Goal: Complete application form: Complete application form

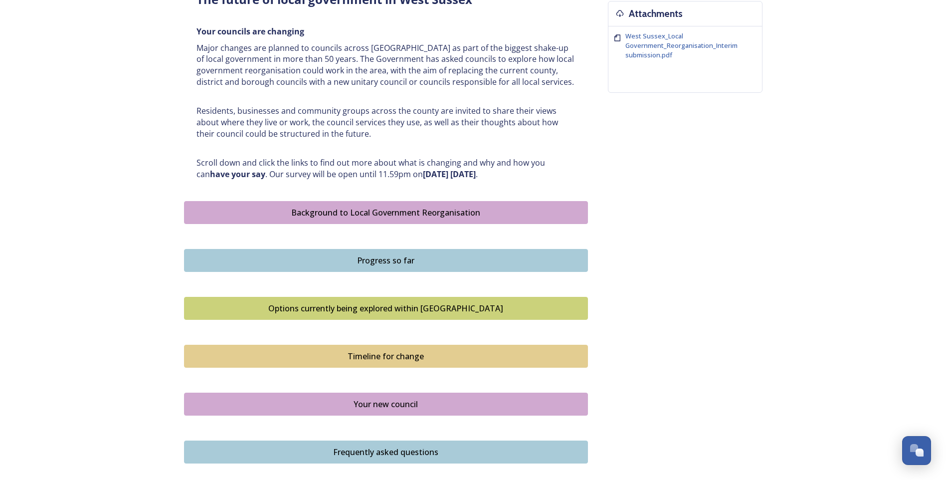
scroll to position [344, 0]
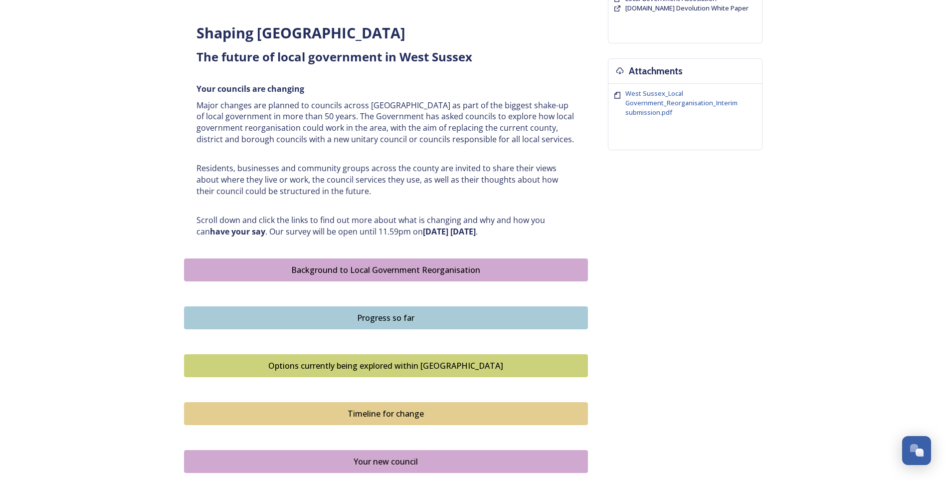
click at [410, 272] on div "Background to Local Government Reorganisation" at bounding box center [386, 270] width 393 height 12
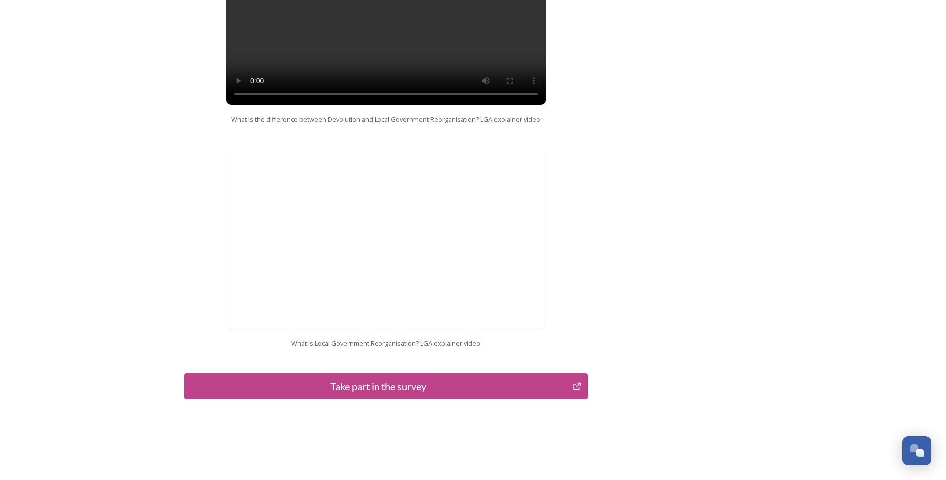
scroll to position [934, 0]
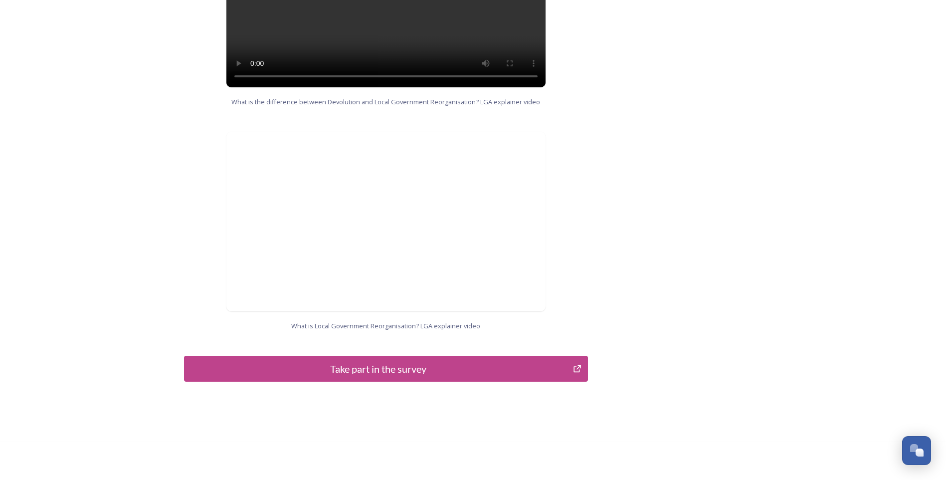
click at [402, 361] on div "Take part in the survey" at bounding box center [379, 368] width 379 height 15
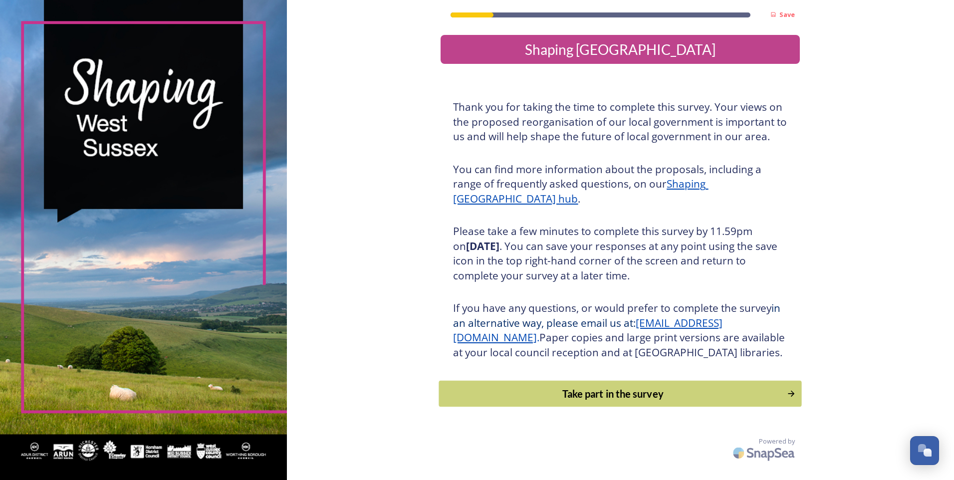
click at [631, 401] on div "Take part in the survey" at bounding box center [612, 393] width 337 height 15
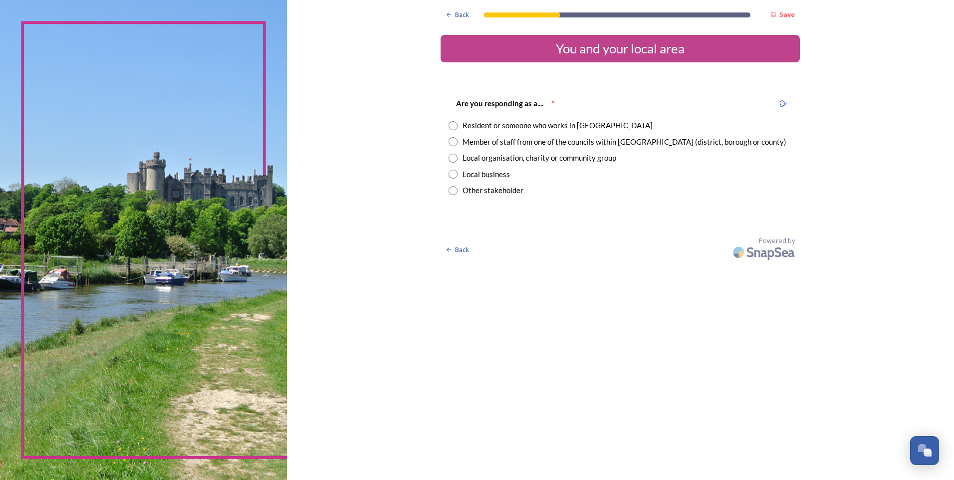
click at [451, 127] on input "radio" at bounding box center [452, 125] width 9 height 9
radio input "true"
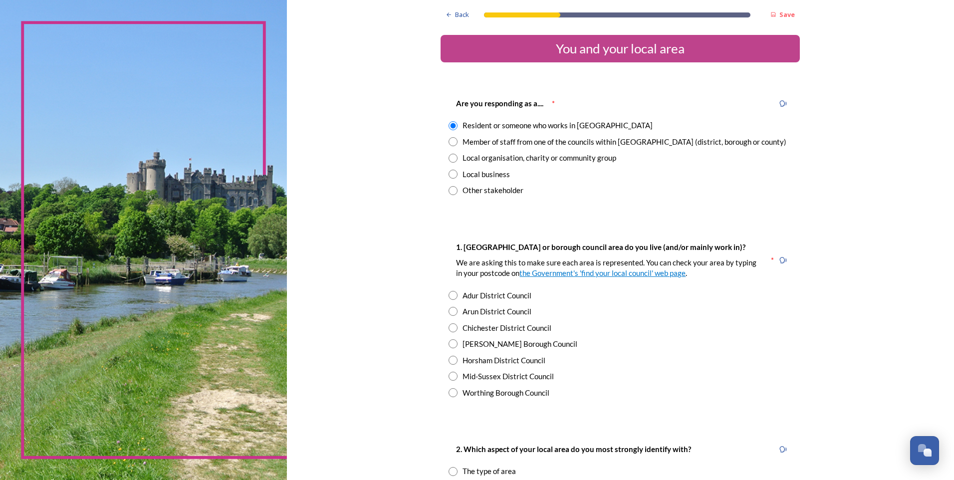
click at [448, 311] on input "radio" at bounding box center [452, 311] width 9 height 9
radio input "true"
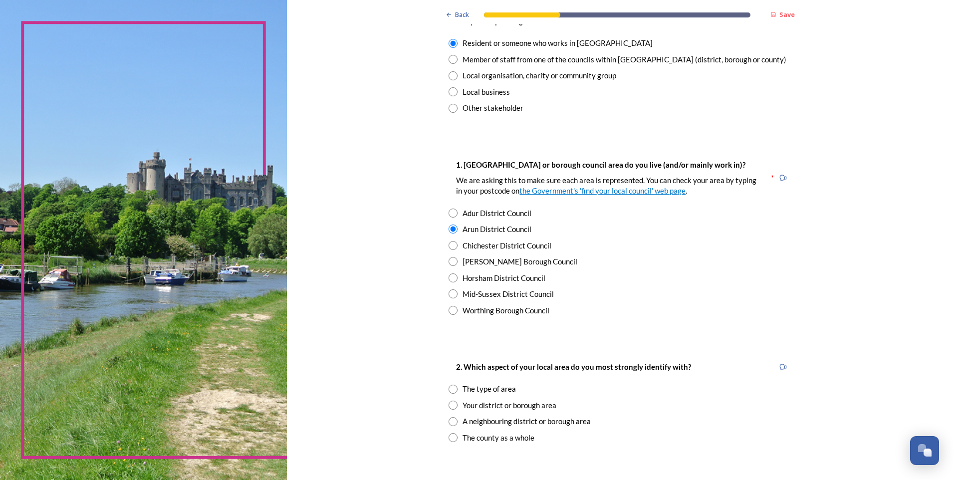
scroll to position [150, 0]
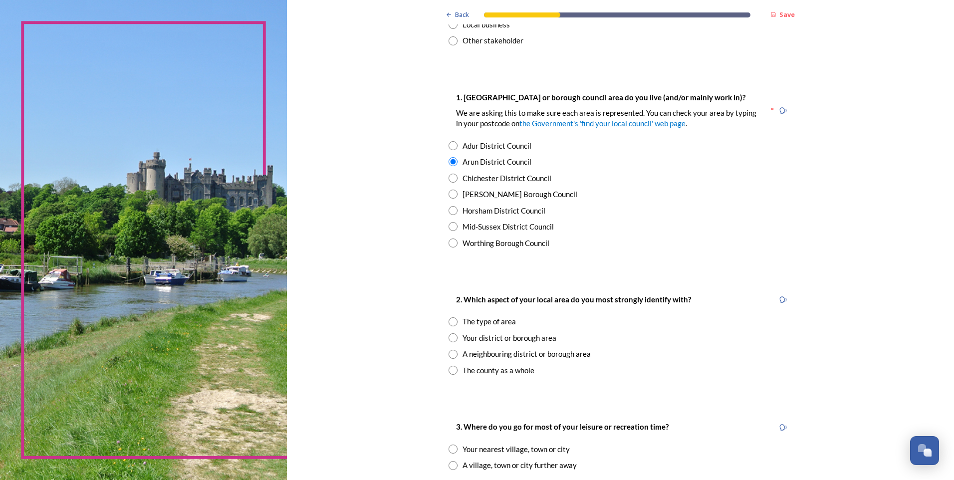
click at [449, 368] on input "radio" at bounding box center [452, 370] width 9 height 9
radio input "true"
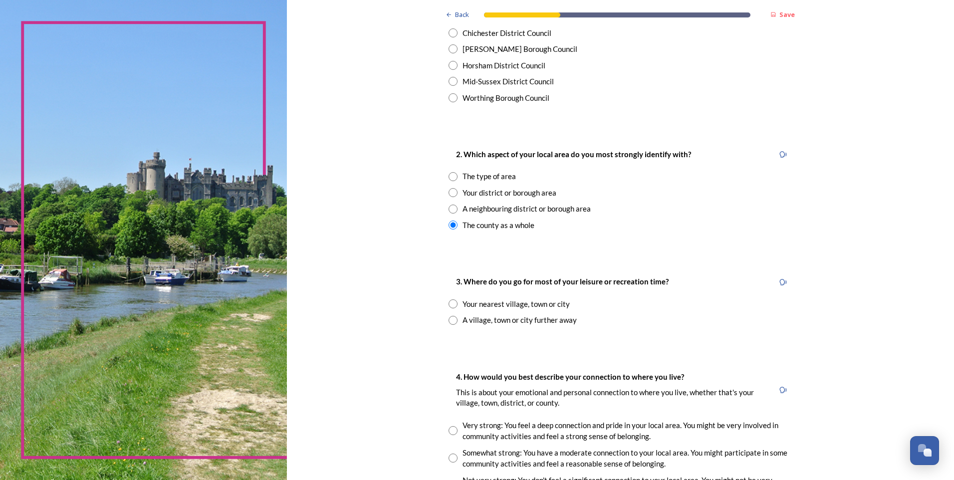
scroll to position [299, 0]
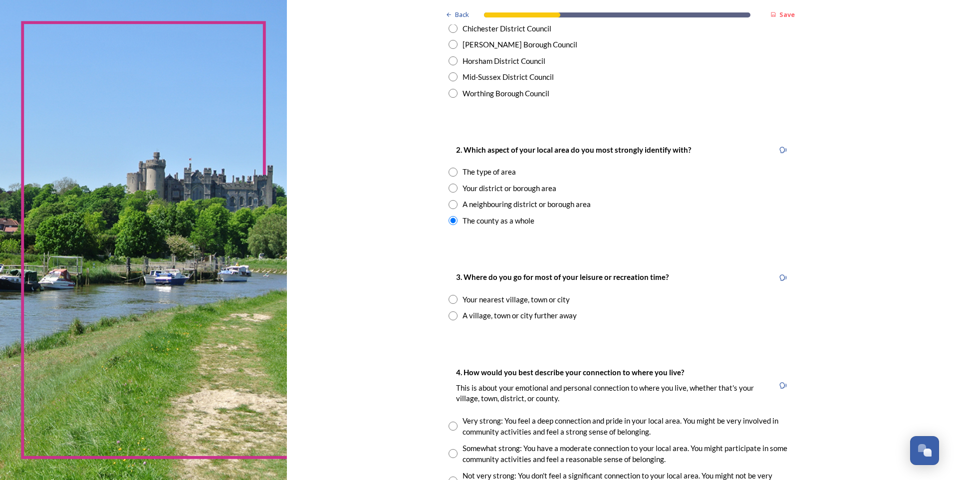
click at [449, 300] on input "radio" at bounding box center [452, 299] width 9 height 9
radio input "true"
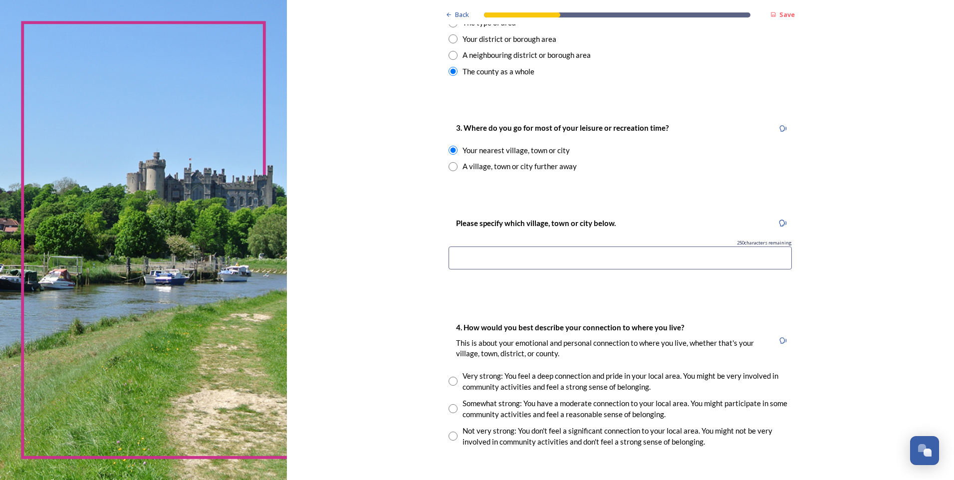
scroll to position [449, 0]
click at [540, 263] on input at bounding box center [619, 257] width 343 height 23
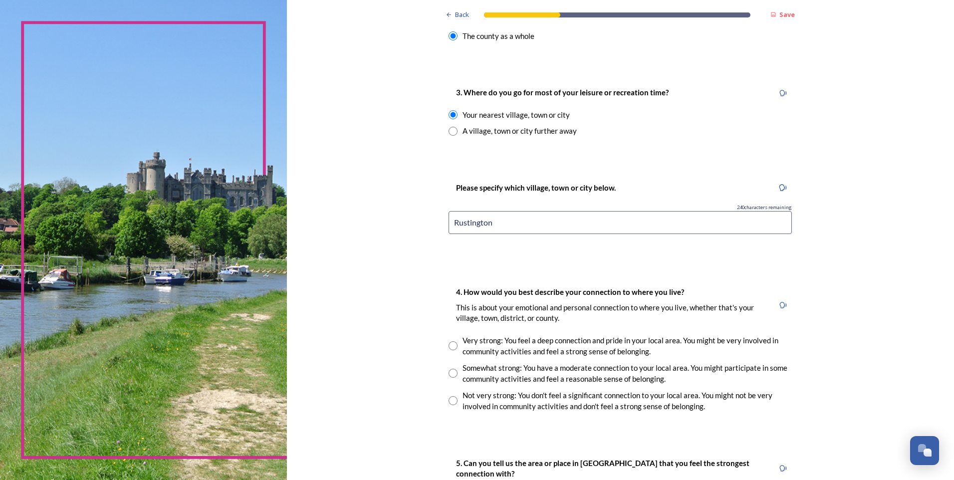
scroll to position [499, 0]
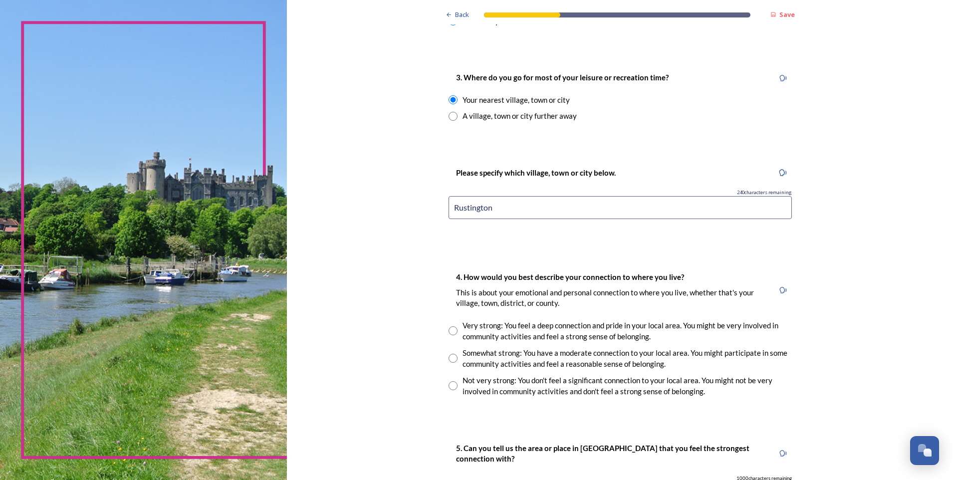
type input "Rustington"
click at [452, 359] on input "radio" at bounding box center [452, 358] width 9 height 9
radio input "true"
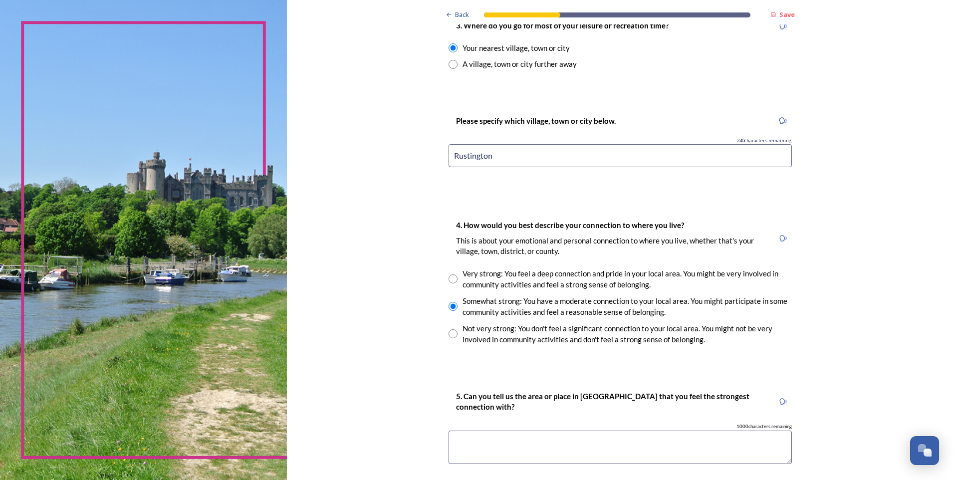
scroll to position [648, 0]
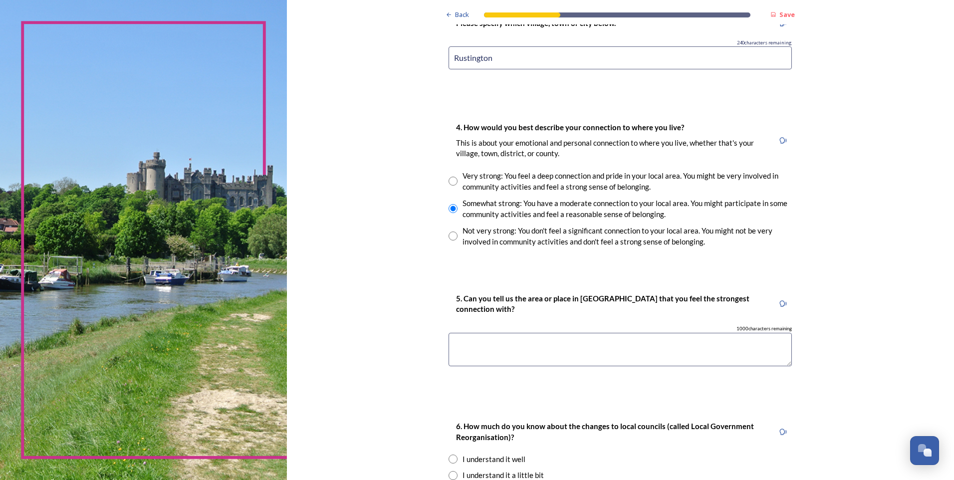
click at [579, 346] on textarea at bounding box center [619, 349] width 343 height 33
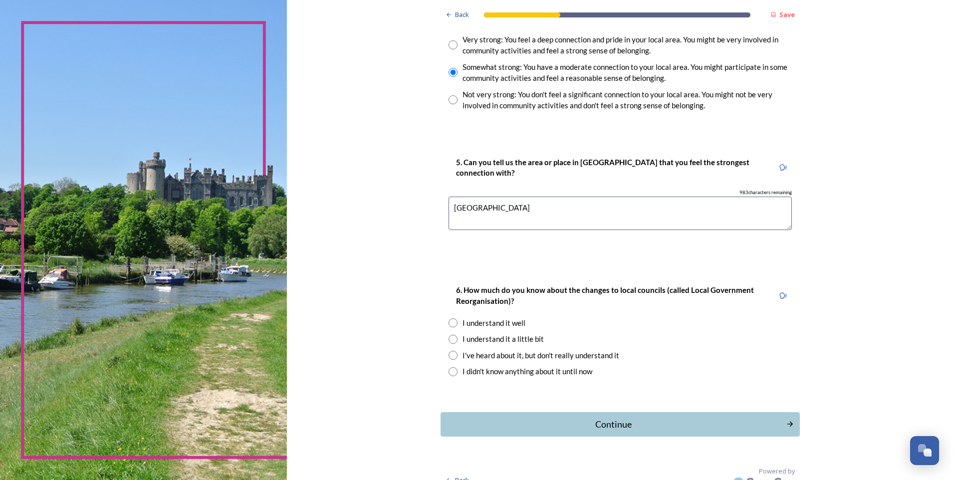
scroll to position [798, 0]
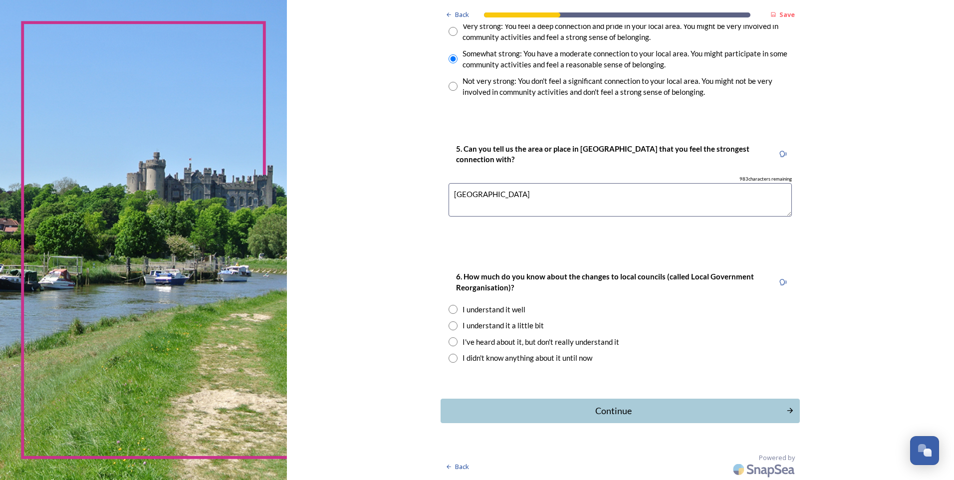
type textarea "[GEOGRAPHIC_DATA]"
click at [448, 323] on input "radio" at bounding box center [452, 325] width 9 height 9
radio input "true"
click at [604, 399] on button "Continue" at bounding box center [620, 411] width 363 height 24
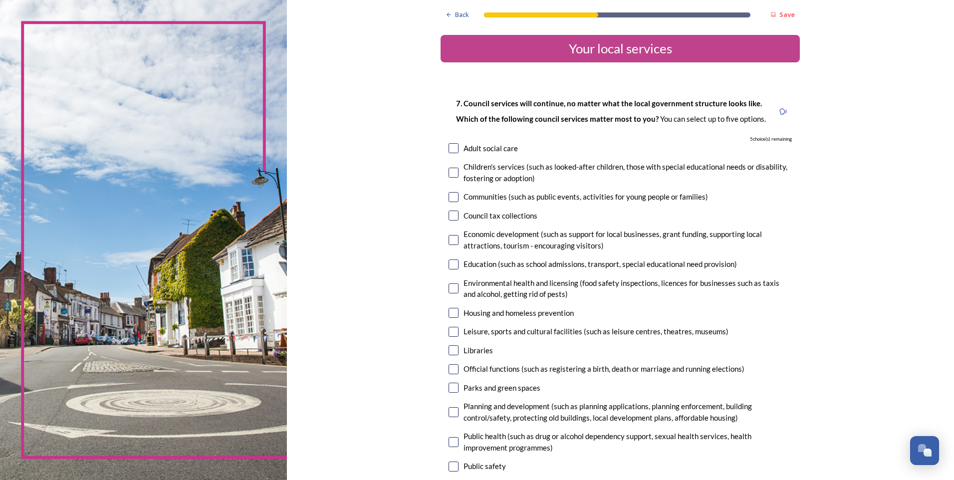
click at [452, 148] on input "checkbox" at bounding box center [453, 148] width 10 height 10
checkbox input "true"
click at [451, 169] on input "checkbox" at bounding box center [453, 173] width 10 height 10
checkbox input "true"
click at [455, 197] on div "Communities (such as public events, activities for young people or families)" at bounding box center [619, 196] width 343 height 11
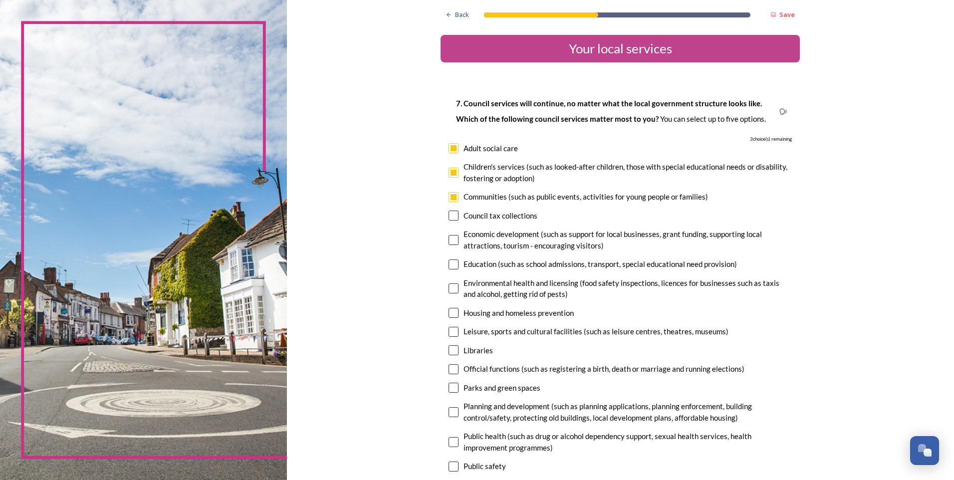
checkbox input "true"
click at [454, 262] on input "checkbox" at bounding box center [453, 264] width 10 height 10
checkbox input "true"
click at [452, 314] on input "checkbox" at bounding box center [453, 313] width 10 height 10
checkbox input "true"
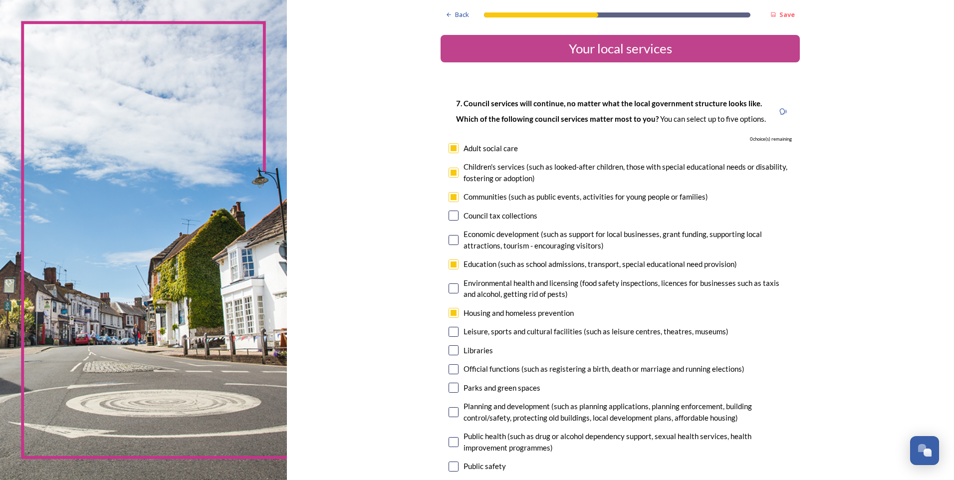
click at [455, 332] on div "Leisure, sports and cultural facilities (such as leisure centres, theatres, mus…" at bounding box center [619, 331] width 343 height 11
click at [442, 326] on div "7. Council services will continue, no matter what the local government structur…" at bounding box center [619, 323] width 359 height 472
click at [451, 330] on input "checkbox" at bounding box center [453, 332] width 10 height 10
click at [452, 329] on input "checkbox" at bounding box center [453, 332] width 10 height 10
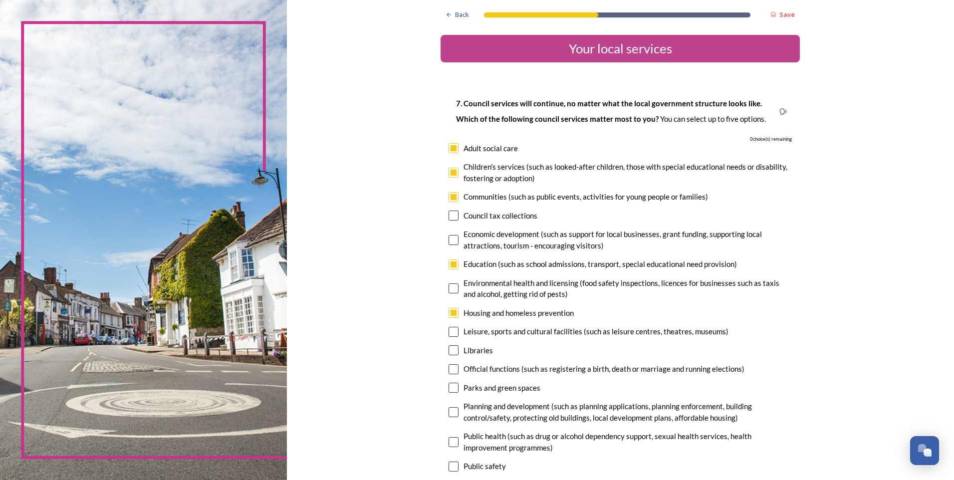
click at [452, 329] on input "checkbox" at bounding box center [453, 332] width 10 height 10
checkbox input "false"
click at [449, 309] on input "checkbox" at bounding box center [453, 313] width 10 height 10
checkbox input "false"
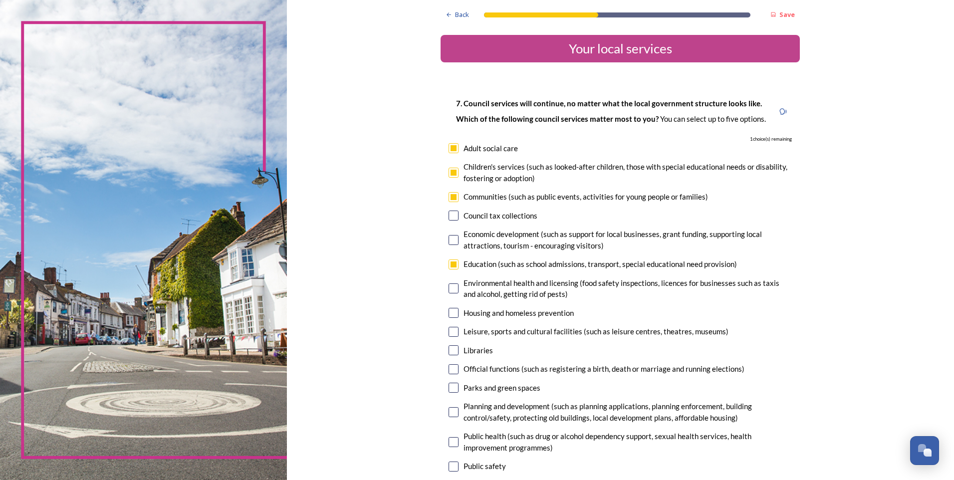
click at [449, 173] on input "checkbox" at bounding box center [453, 173] width 10 height 10
checkbox input "false"
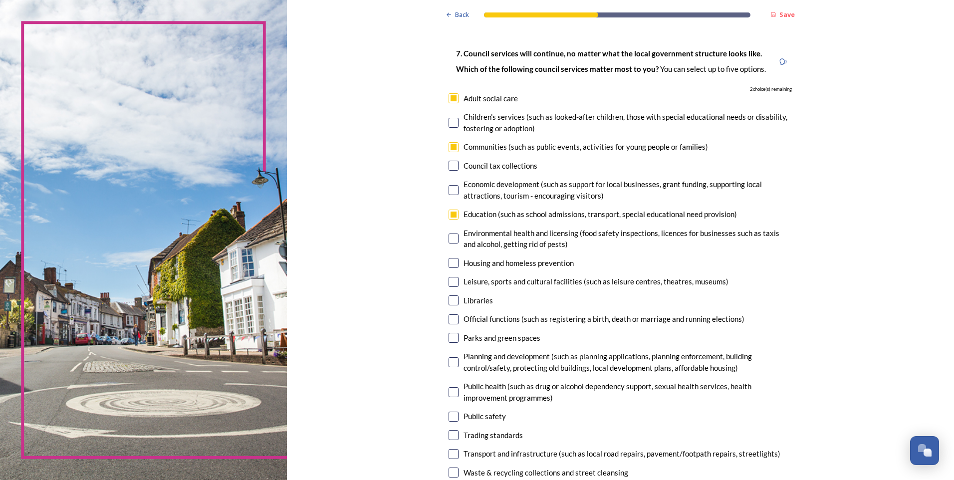
scroll to position [150, 0]
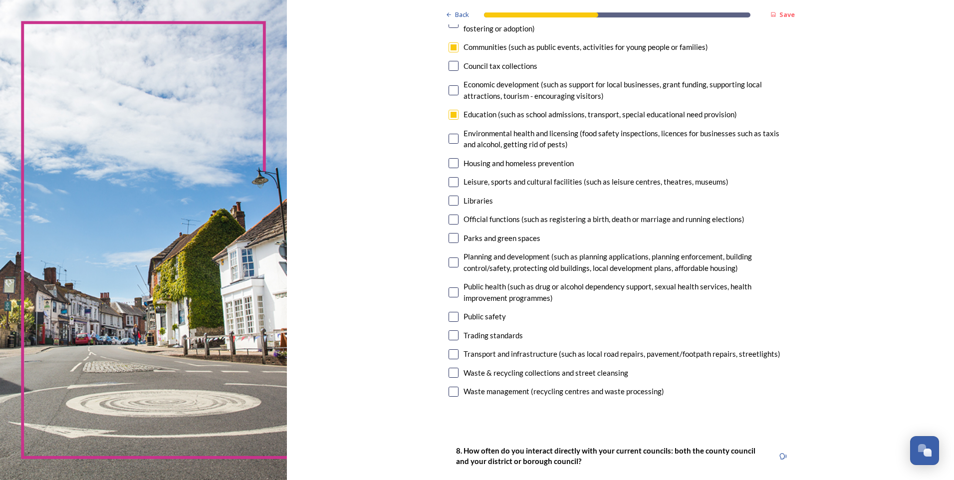
click at [448, 353] on input "checkbox" at bounding box center [453, 354] width 10 height 10
checkbox input "true"
click at [448, 201] on input "checkbox" at bounding box center [453, 201] width 10 height 10
checkbox input "true"
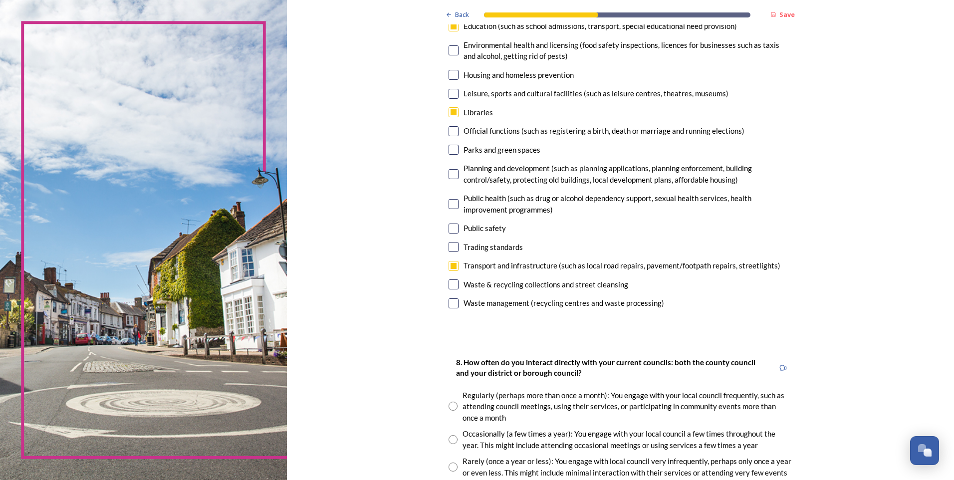
scroll to position [299, 0]
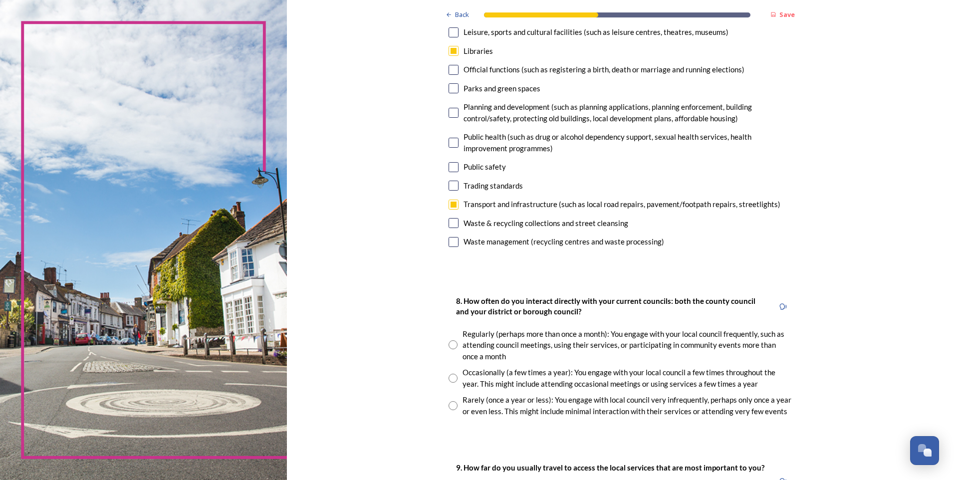
click at [449, 406] on input "radio" at bounding box center [452, 405] width 9 height 9
radio input "true"
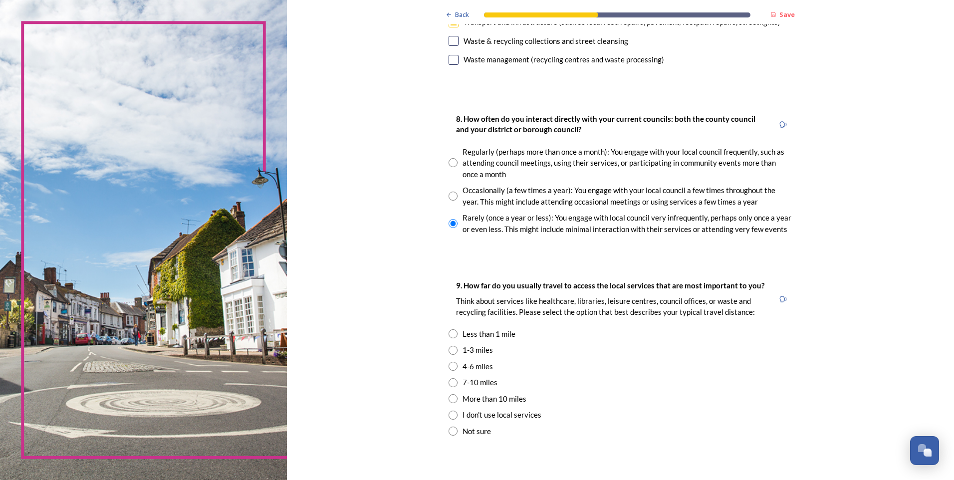
scroll to position [499, 0]
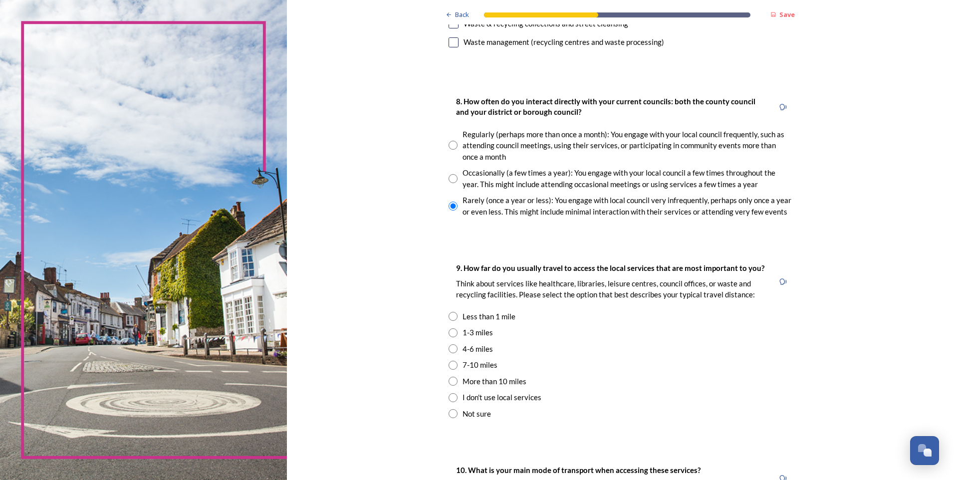
click at [448, 331] on input "radio" at bounding box center [452, 332] width 9 height 9
radio input "true"
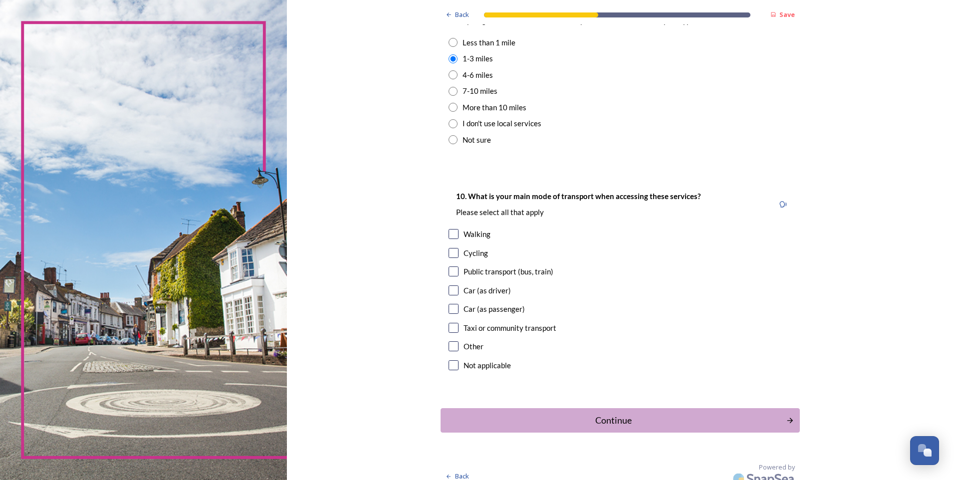
scroll to position [783, 0]
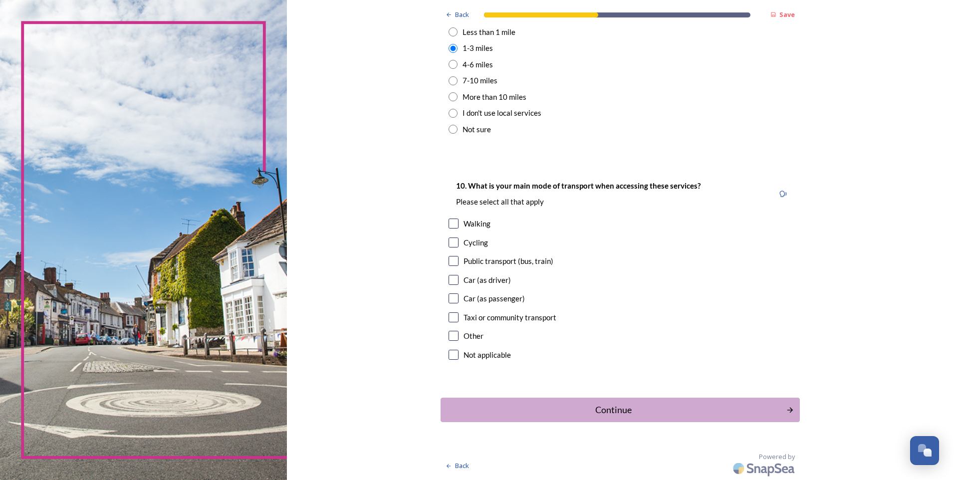
click at [453, 278] on input "checkbox" at bounding box center [453, 280] width 10 height 10
checkbox input "true"
click at [615, 409] on div "Continue" at bounding box center [613, 409] width 338 height 13
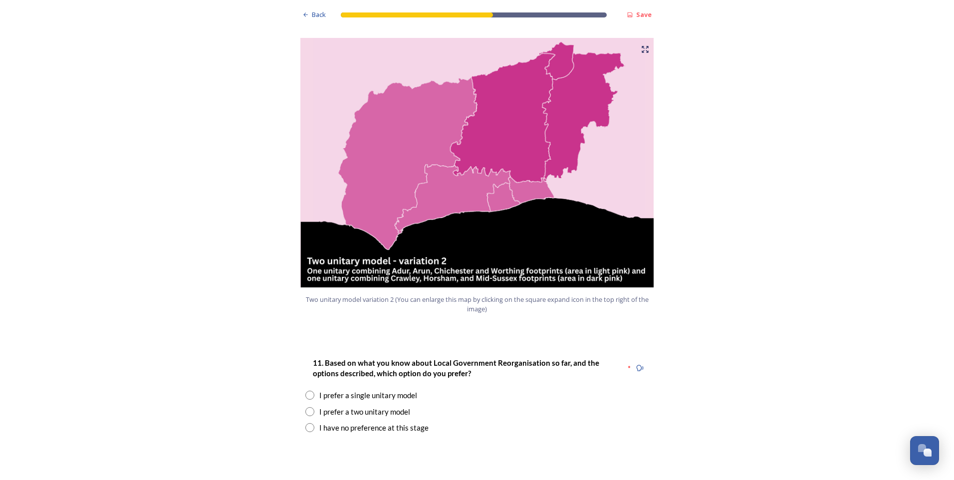
scroll to position [1047, 0]
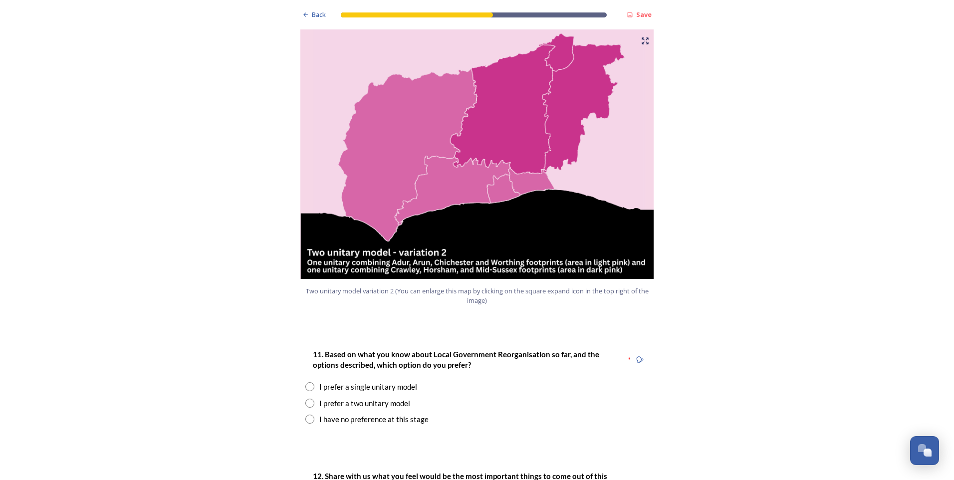
click at [305, 414] on input "radio" at bounding box center [309, 418] width 9 height 9
radio input "true"
click at [305, 399] on input "radio" at bounding box center [309, 403] width 9 height 9
radio input "true"
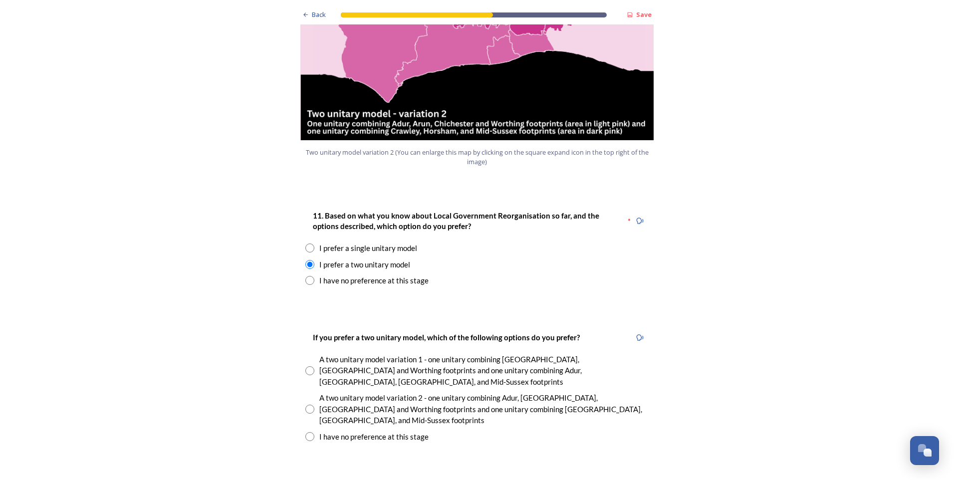
scroll to position [1247, 0]
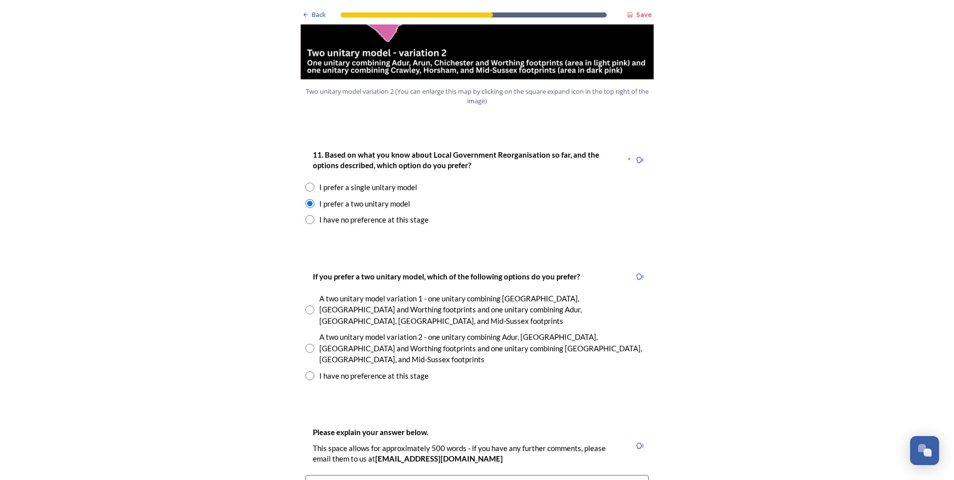
click at [308, 344] on input "radio" at bounding box center [309, 348] width 9 height 9
radio input "true"
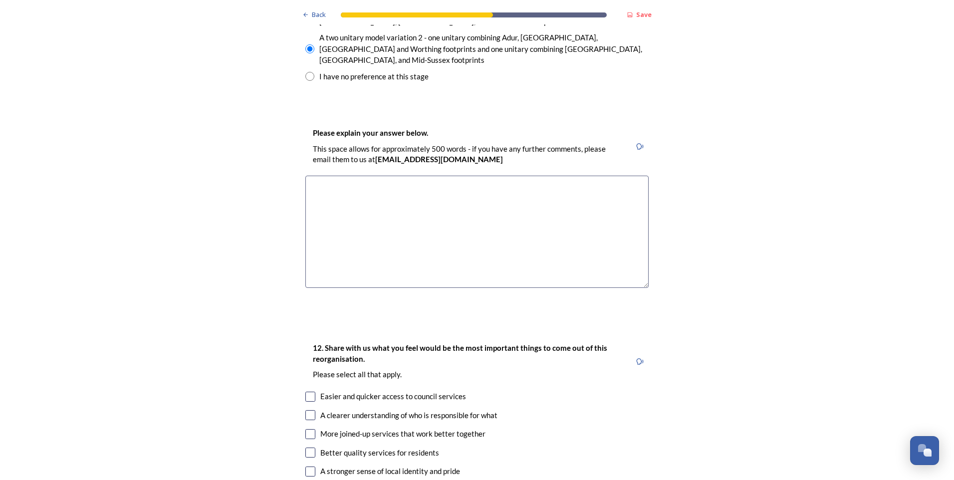
scroll to position [1596, 0]
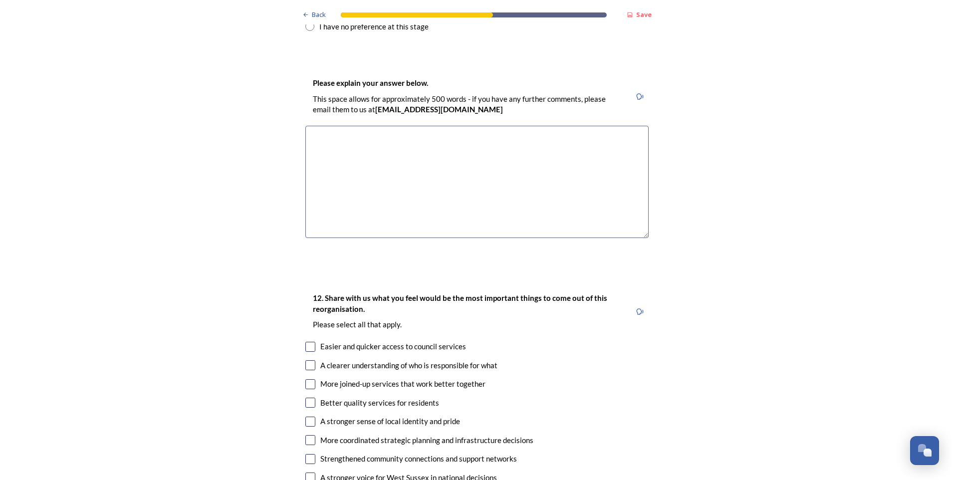
click at [305, 360] on div "A clearer understanding of who is responsible for what" at bounding box center [476, 365] width 343 height 11
checkbox input "true"
click at [306, 342] on input "checkbox" at bounding box center [310, 347] width 10 height 10
checkbox input "true"
click at [309, 398] on input "checkbox" at bounding box center [310, 403] width 10 height 10
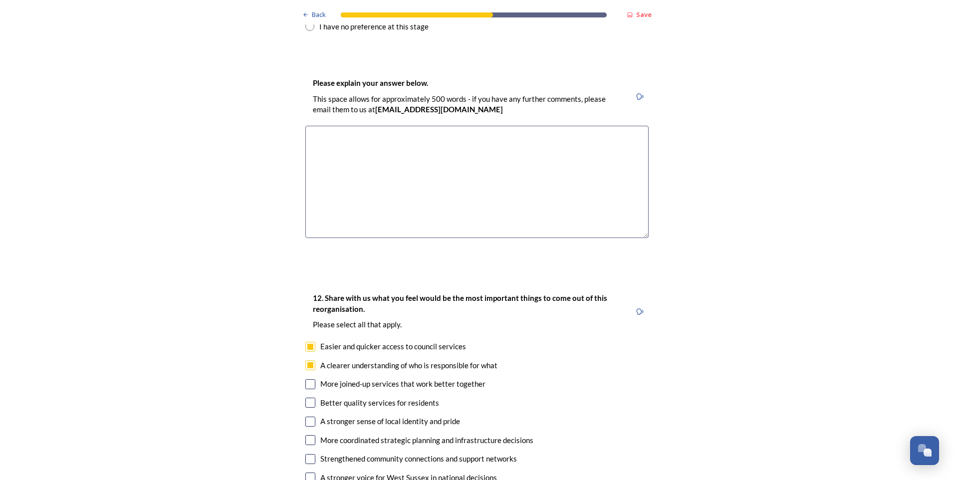
checkbox input "true"
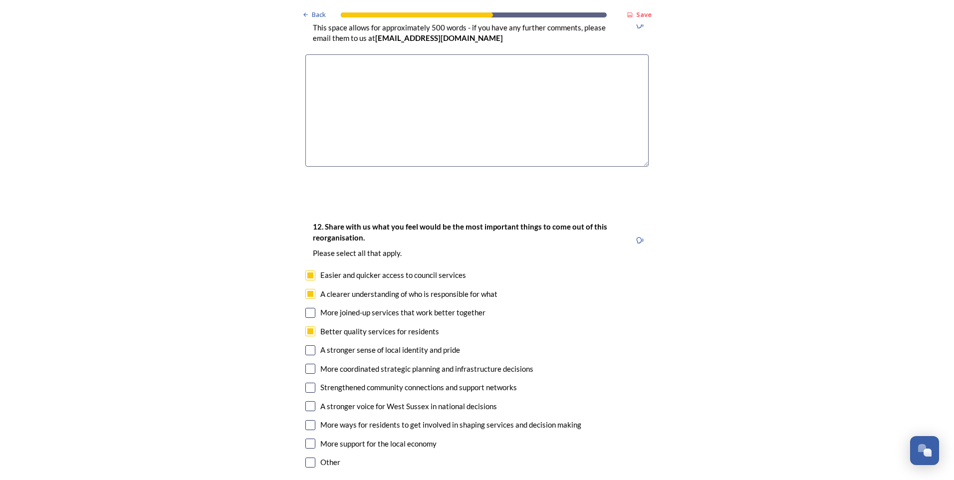
scroll to position [1696, 0]
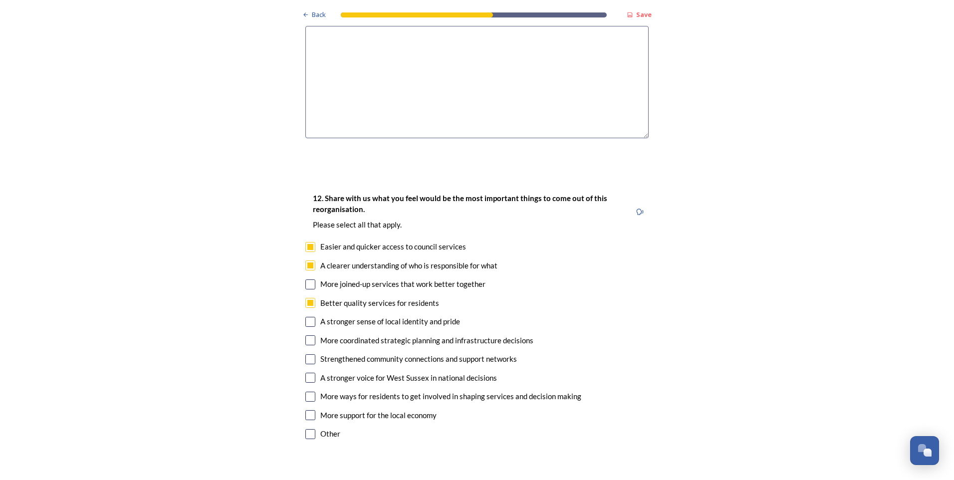
click at [310, 354] on input "checkbox" at bounding box center [310, 359] width 10 height 10
checkbox input "true"
click at [309, 335] on input "checkbox" at bounding box center [310, 340] width 10 height 10
checkbox input "true"
click at [309, 410] on input "checkbox" at bounding box center [310, 415] width 10 height 10
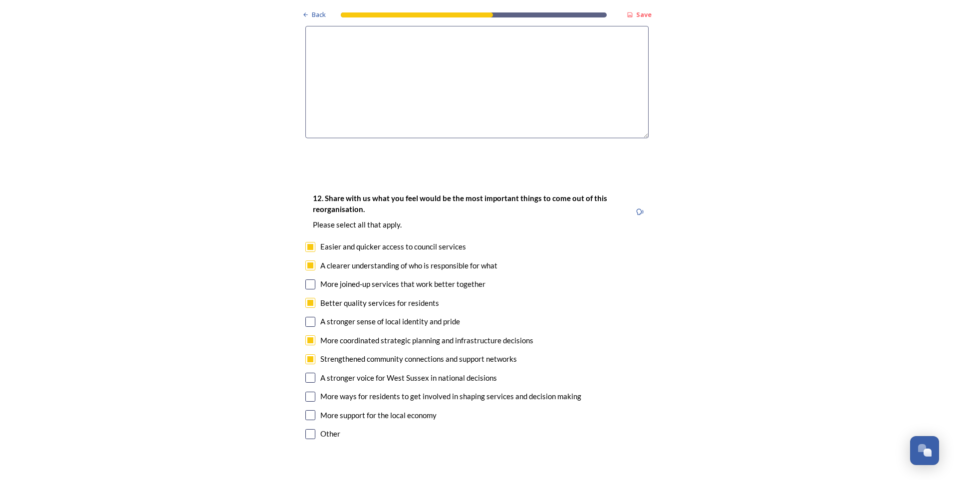
checkbox input "true"
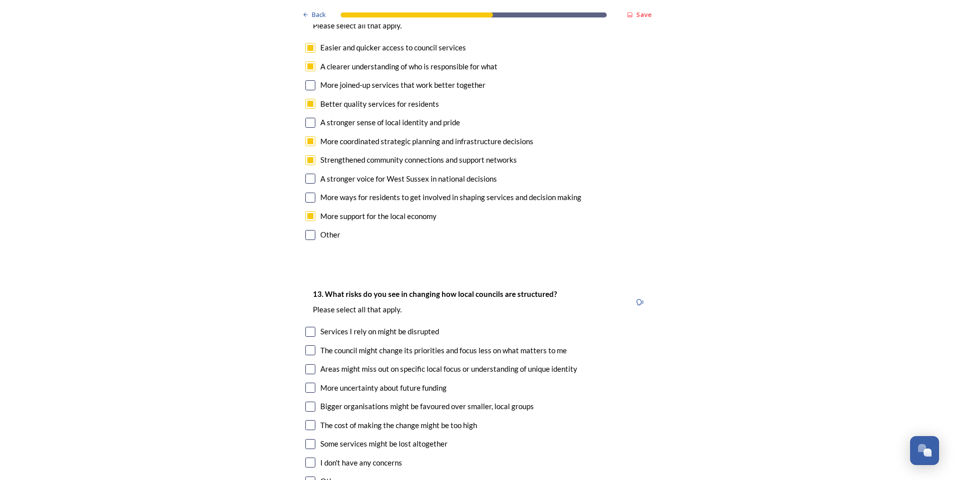
scroll to position [1895, 0]
click at [309, 345] on input "checkbox" at bounding box center [310, 350] width 10 height 10
checkbox input "true"
click at [309, 382] on input "checkbox" at bounding box center [310, 387] width 10 height 10
checkbox input "true"
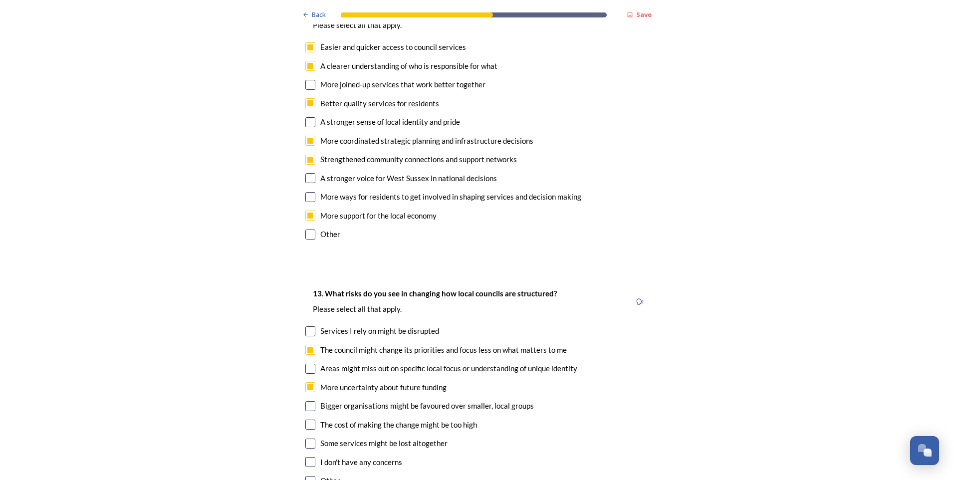
click at [313, 400] on div "Bigger organisations might be favoured over smaller, local groups" at bounding box center [476, 405] width 343 height 11
checkbox input "true"
click at [312, 419] on div "The cost of making the change might be too high" at bounding box center [476, 424] width 343 height 11
checkbox input "true"
click at [305, 438] on input "checkbox" at bounding box center [310, 443] width 10 height 10
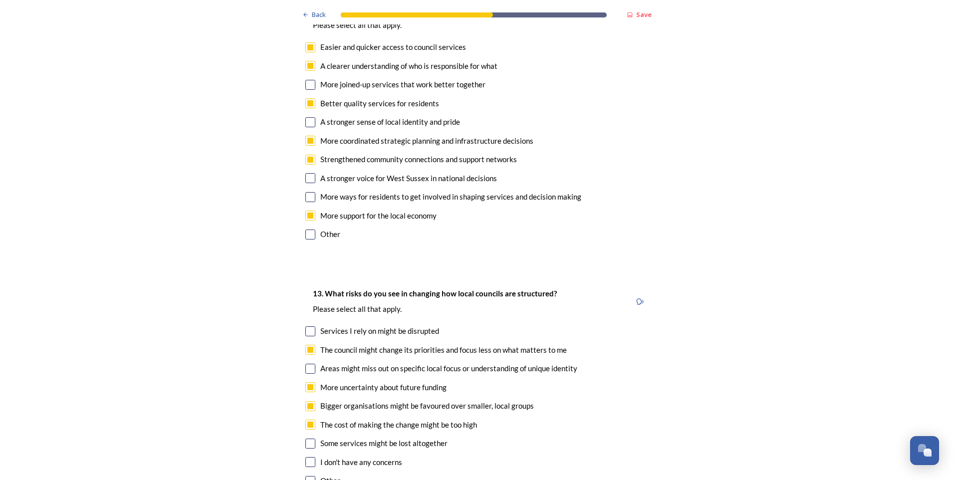
checkbox input "true"
click at [308, 364] on input "checkbox" at bounding box center [310, 369] width 10 height 10
checkbox input "true"
click at [308, 326] on input "checkbox" at bounding box center [310, 331] width 10 height 10
checkbox input "true"
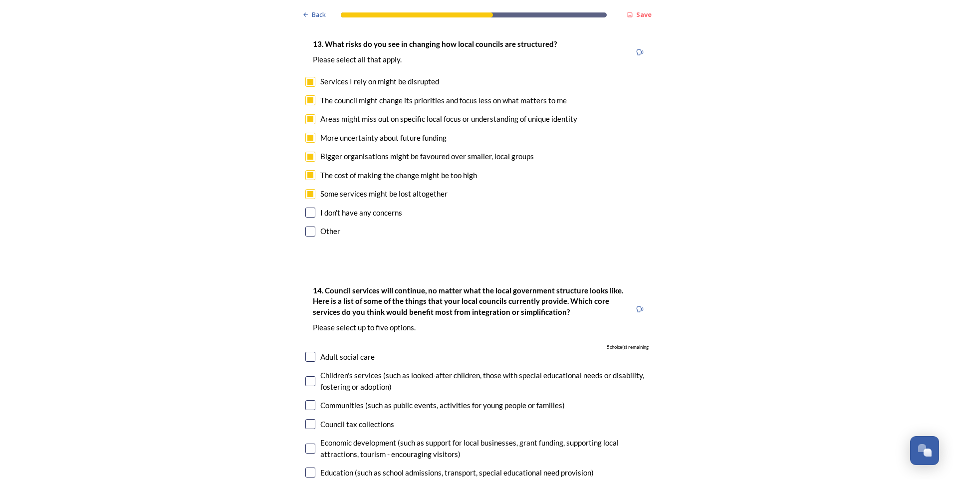
scroll to position [2195, 0]
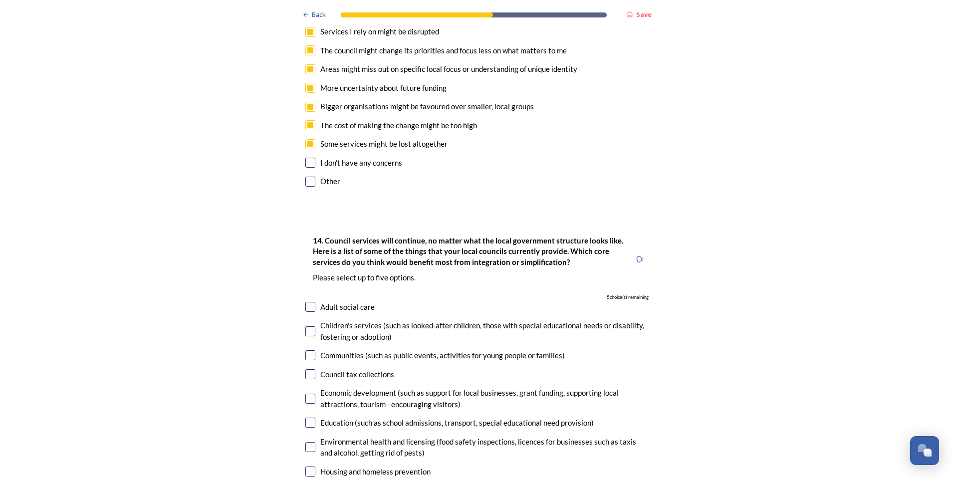
click at [306, 350] on input "checkbox" at bounding box center [310, 355] width 10 height 10
checkbox input "true"
click at [305, 394] on input "checkbox" at bounding box center [310, 399] width 10 height 10
checkbox input "true"
click at [309, 417] on input "checkbox" at bounding box center [310, 422] width 10 height 10
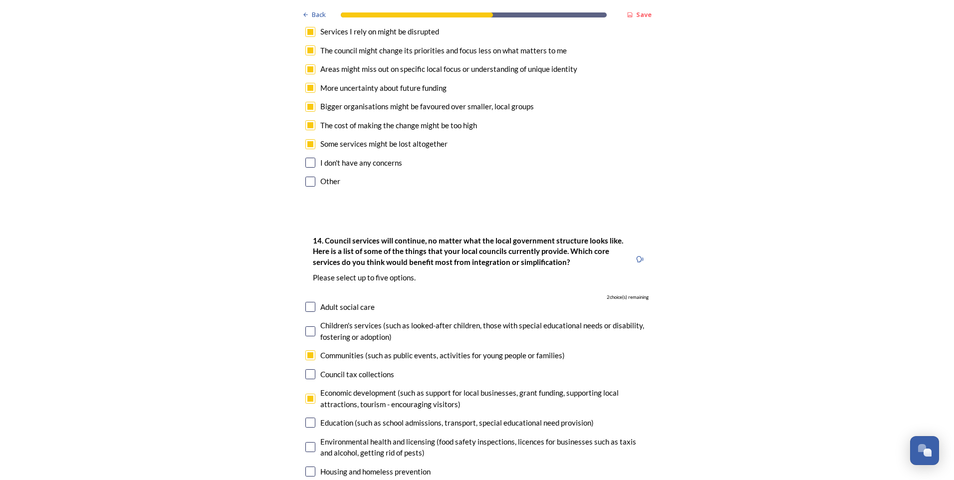
checkbox input "true"
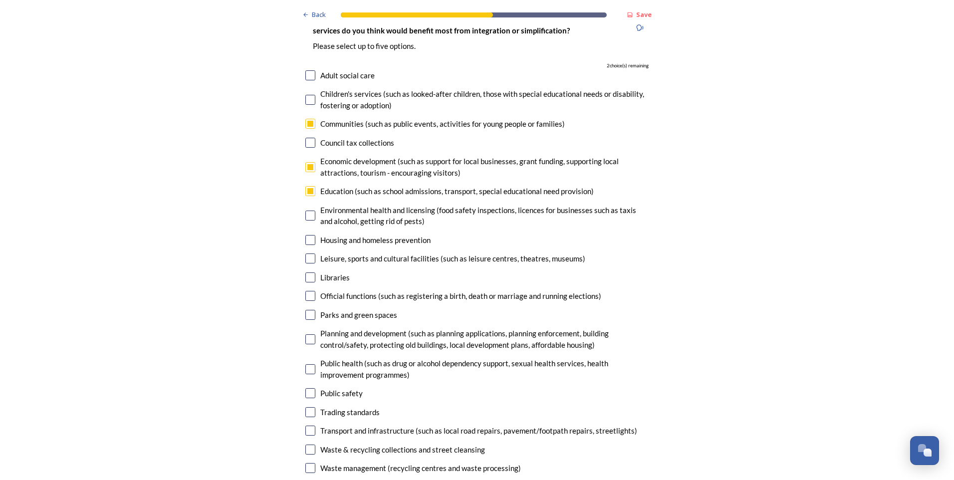
scroll to position [2444, 0]
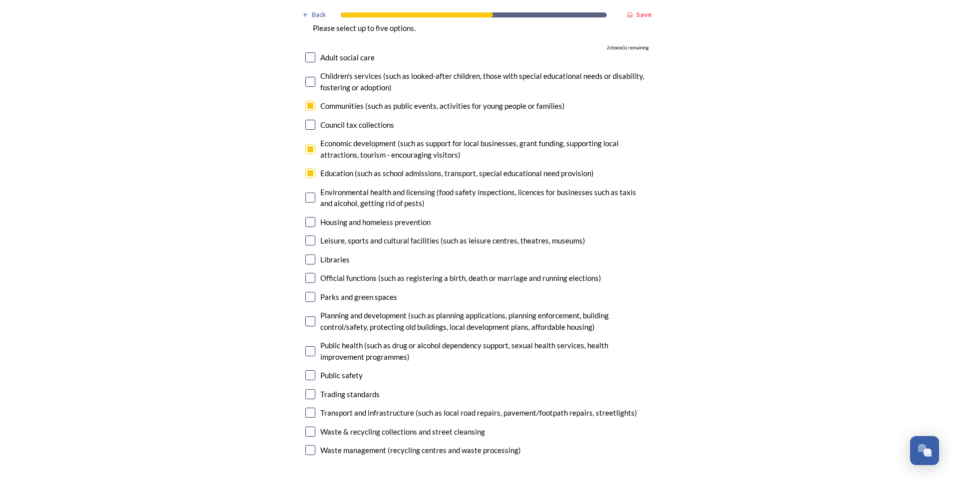
click at [307, 407] on input "checkbox" at bounding box center [310, 412] width 10 height 10
checkbox input "true"
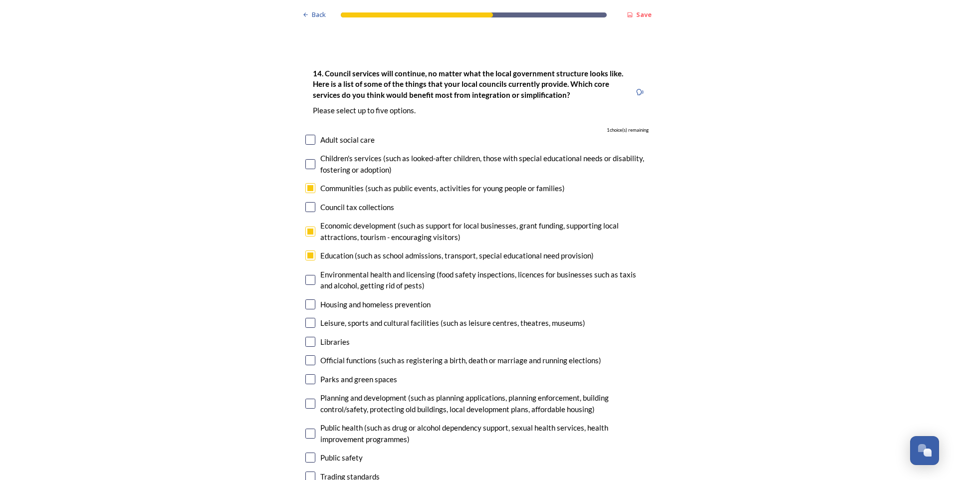
scroll to position [2344, 0]
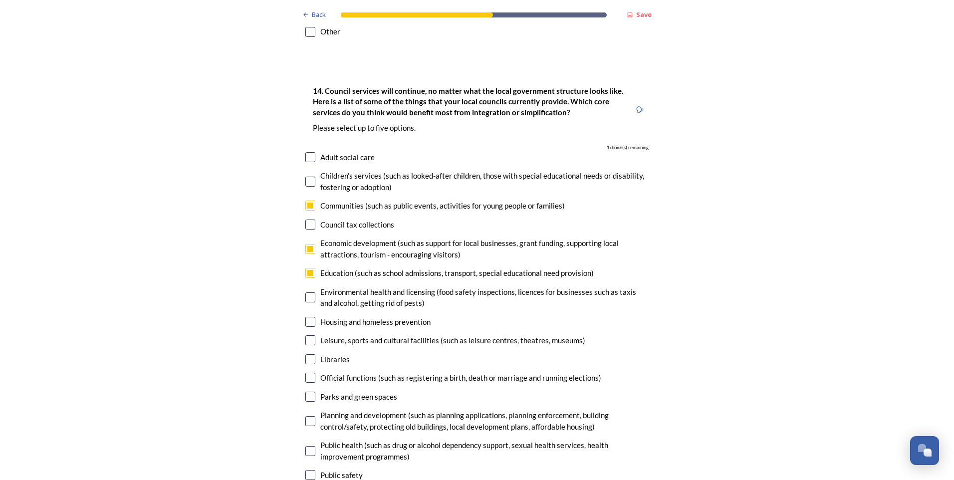
click at [309, 392] on input "checkbox" at bounding box center [310, 397] width 10 height 10
checkbox input "true"
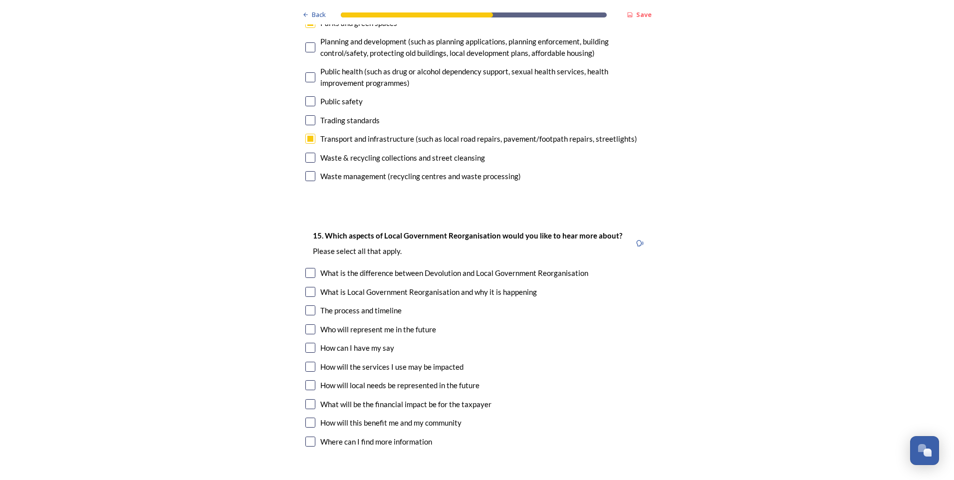
scroll to position [2743, 0]
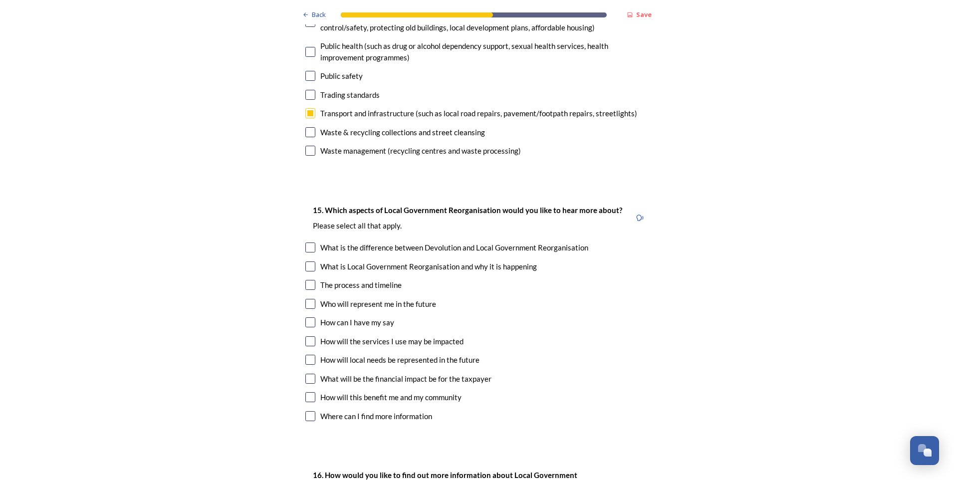
click at [307, 261] on input "checkbox" at bounding box center [310, 266] width 10 height 10
checkbox input "true"
click at [307, 299] on input "checkbox" at bounding box center [310, 304] width 10 height 10
checkbox input "true"
click at [309, 336] on input "checkbox" at bounding box center [310, 341] width 10 height 10
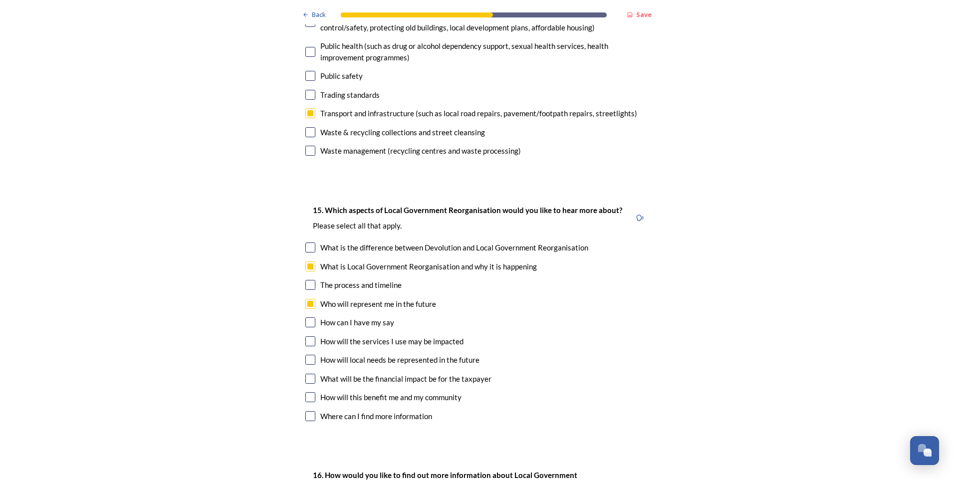
checkbox input "true"
click at [305, 355] on input "checkbox" at bounding box center [310, 360] width 10 height 10
checkbox input "true"
click at [307, 374] on input "checkbox" at bounding box center [310, 379] width 10 height 10
checkbox input "true"
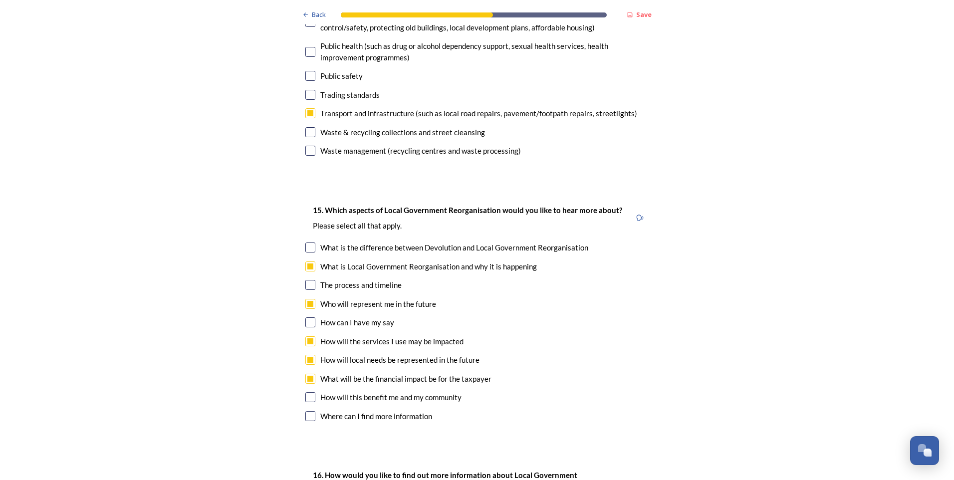
click at [306, 392] on input "checkbox" at bounding box center [310, 397] width 10 height 10
checkbox input "true"
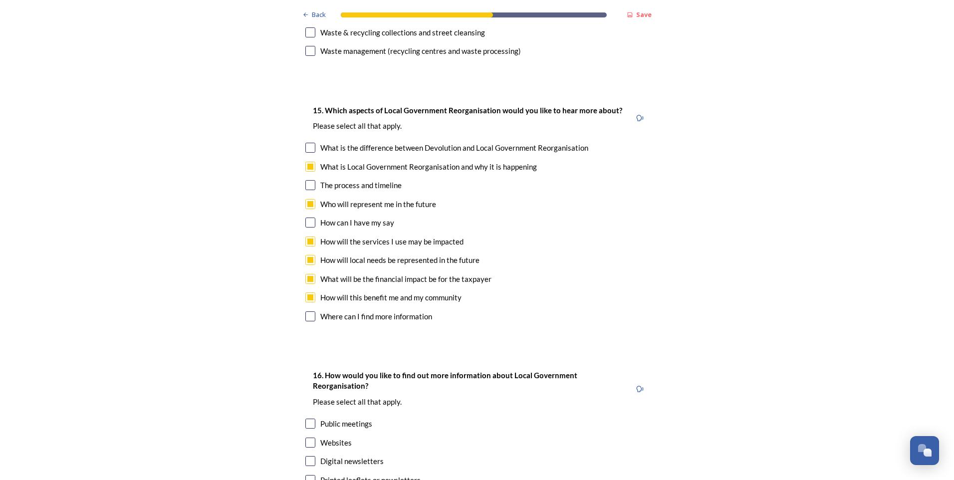
scroll to position [2893, 0]
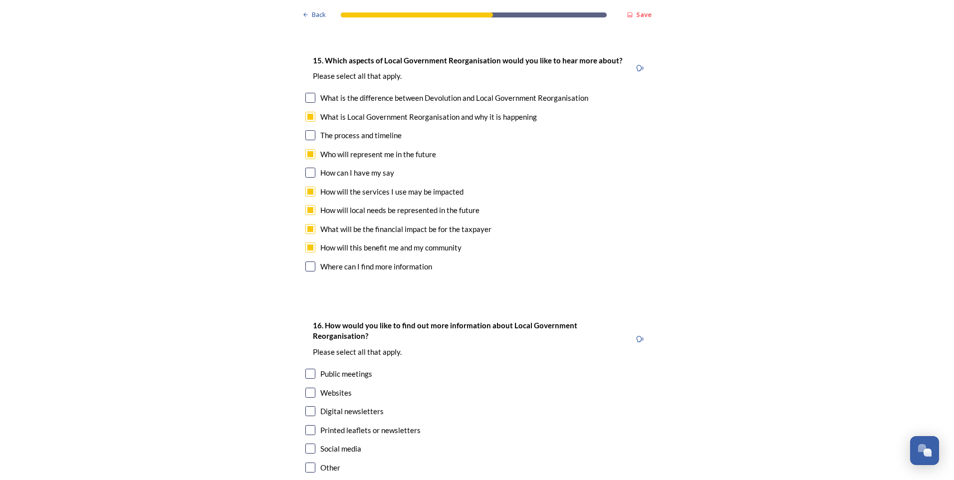
click at [311, 406] on input "checkbox" at bounding box center [310, 411] width 10 height 10
checkbox input "true"
click at [313, 443] on div "Social media" at bounding box center [476, 448] width 343 height 11
checkbox input "true"
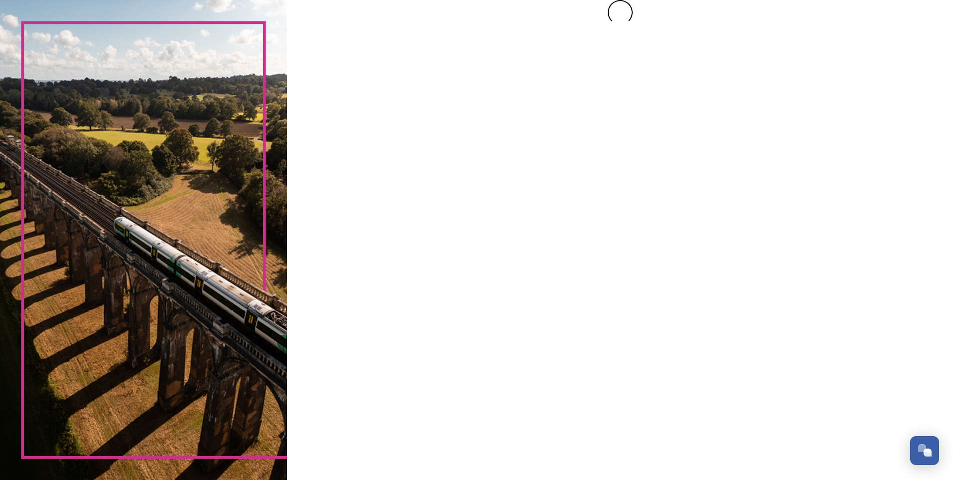
scroll to position [0, 0]
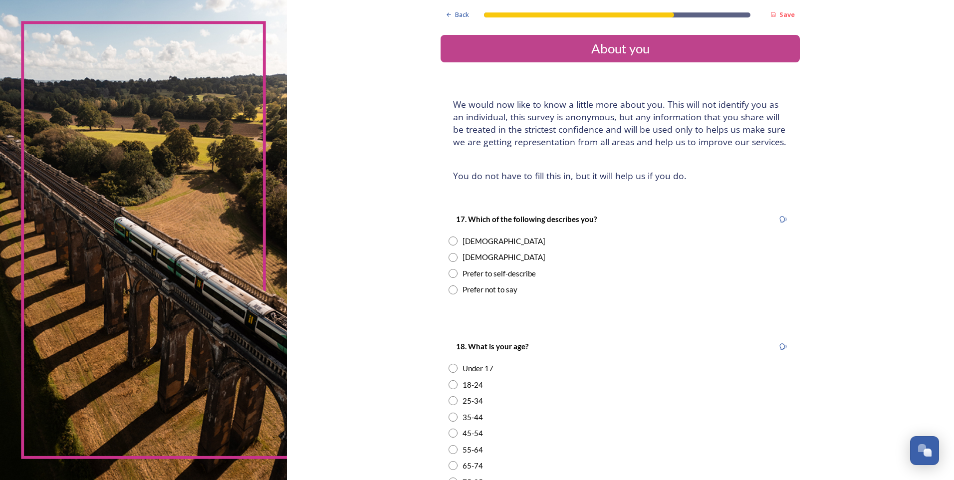
click at [448, 241] on input "radio" at bounding box center [452, 240] width 9 height 9
radio input "true"
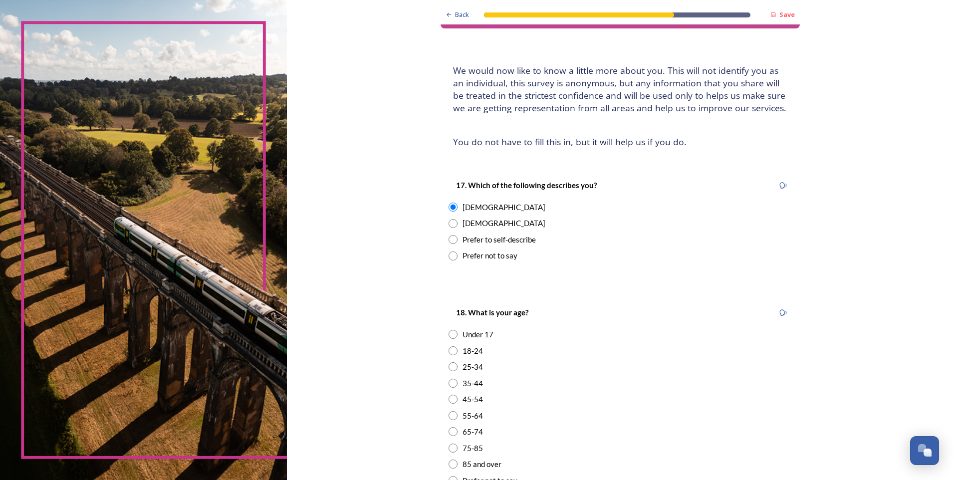
scroll to position [100, 0]
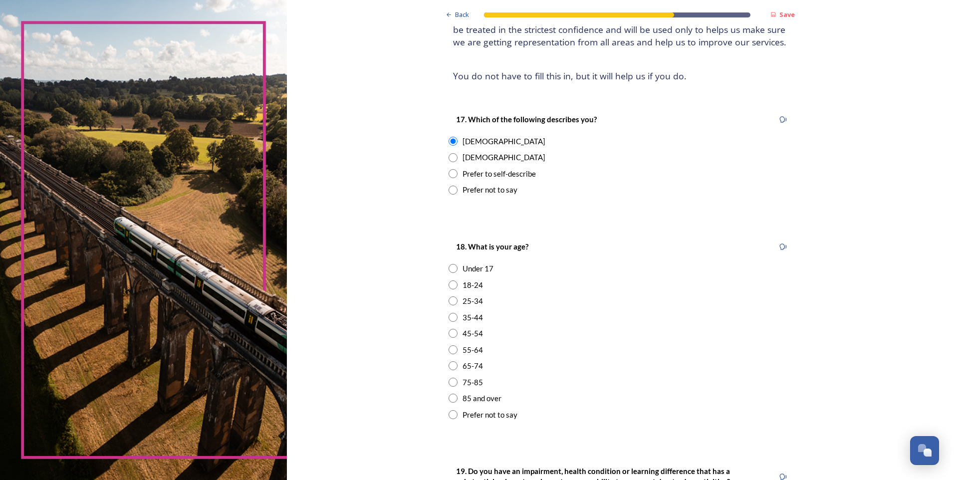
click at [448, 334] on input "radio" at bounding box center [452, 333] width 9 height 9
radio input "true"
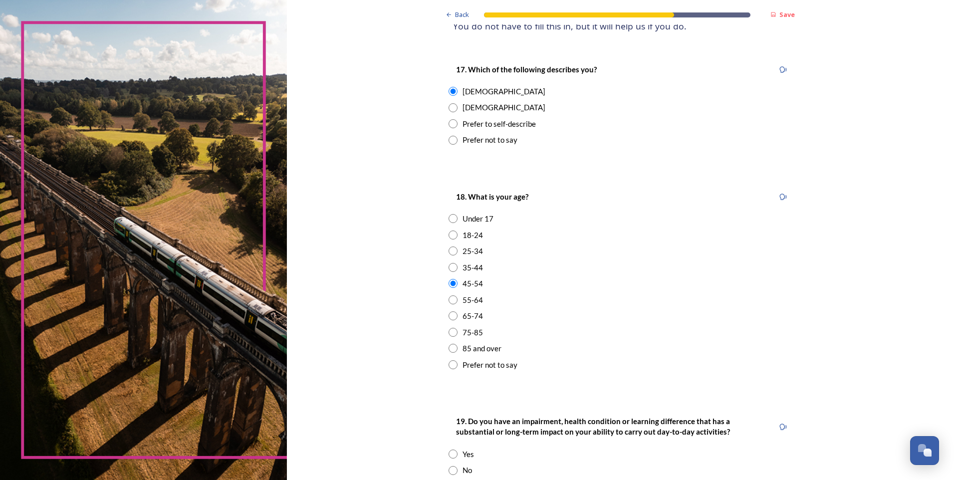
scroll to position [249, 0]
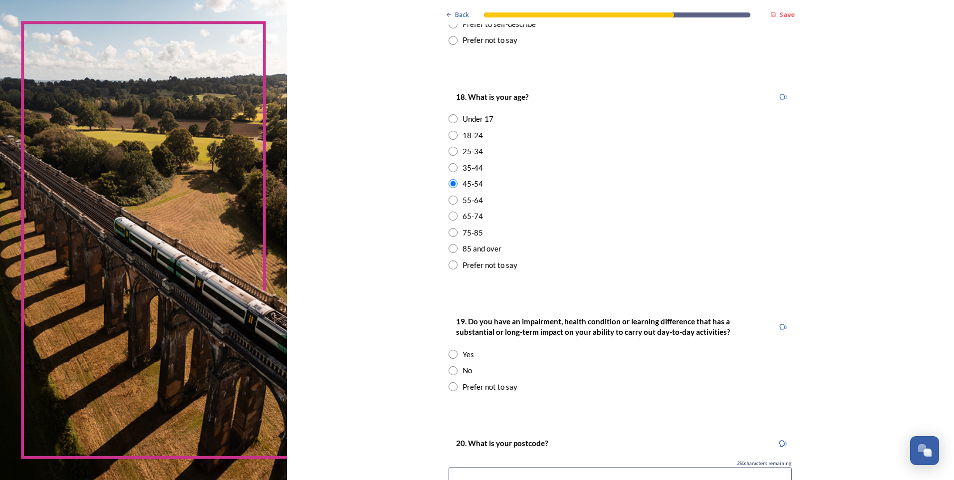
click at [451, 371] on input "radio" at bounding box center [452, 370] width 9 height 9
radio input "true"
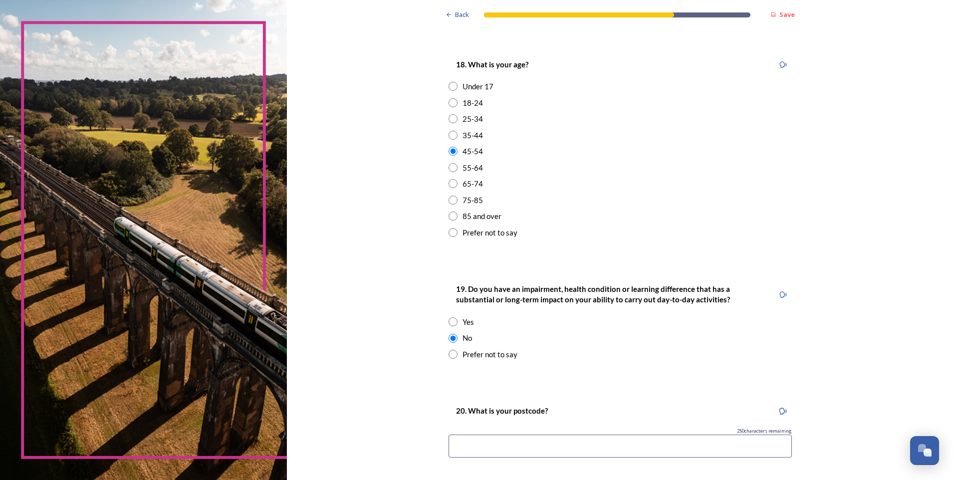
scroll to position [299, 0]
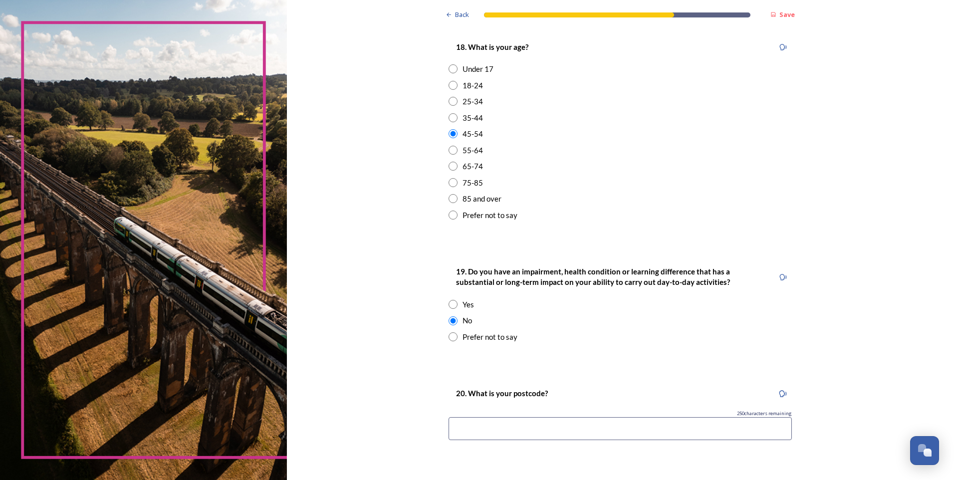
click at [609, 421] on input at bounding box center [619, 428] width 343 height 23
drag, startPoint x: 472, startPoint y: 426, endPoint x: 496, endPoint y: 426, distance: 23.4
click at [496, 426] on input "bn16 2ph" at bounding box center [619, 428] width 343 height 23
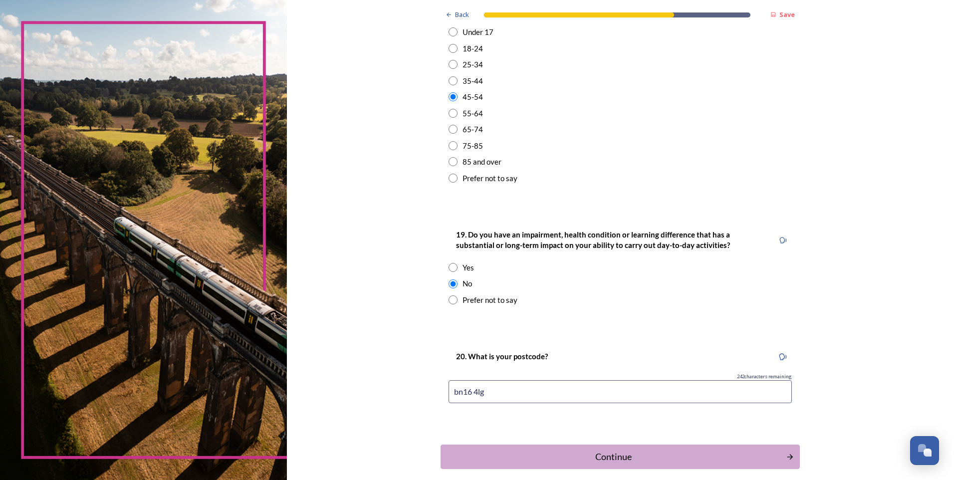
scroll to position [383, 0]
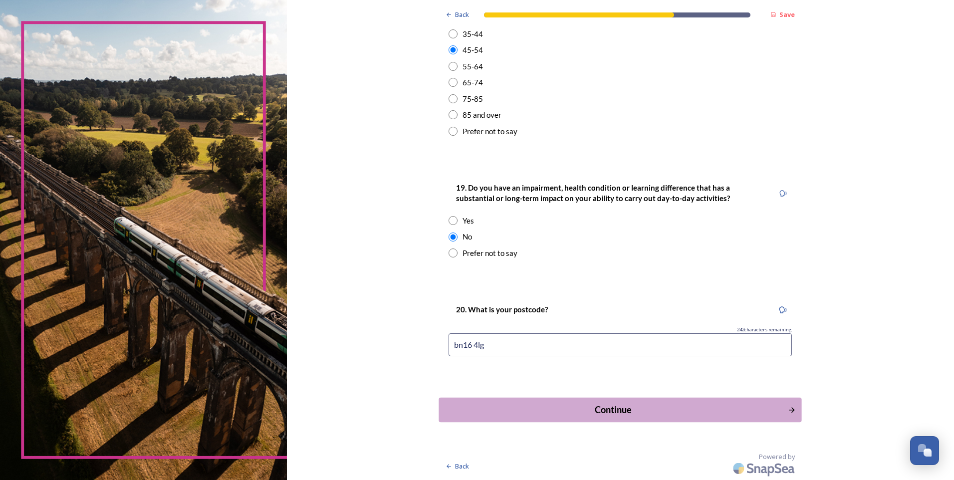
type input "bn16 4lg"
click at [575, 412] on div "Continue" at bounding box center [613, 409] width 338 height 13
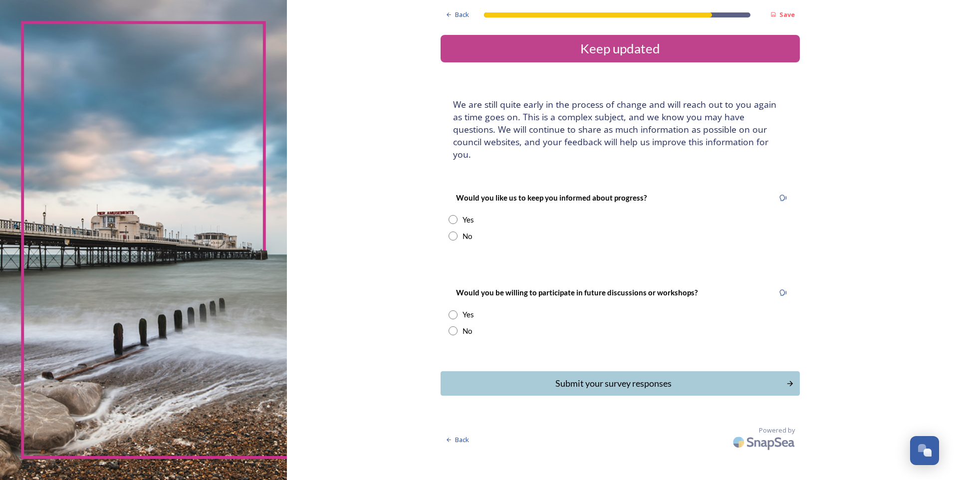
click at [451, 215] on input "radio" at bounding box center [452, 219] width 9 height 9
radio input "true"
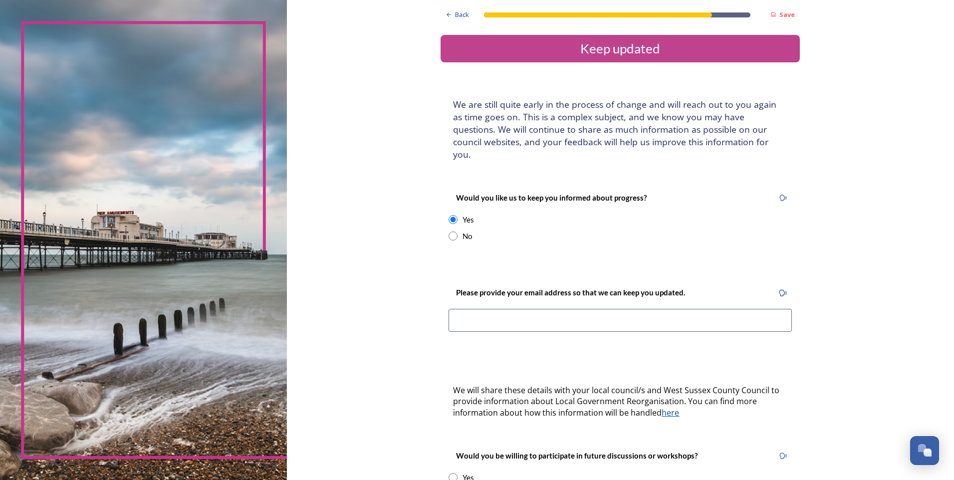
click at [475, 313] on input at bounding box center [619, 320] width 343 height 23
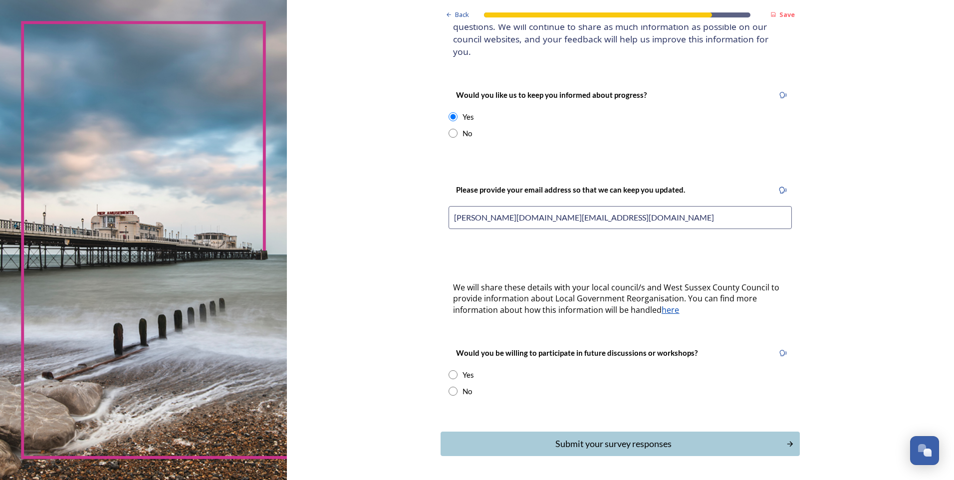
scroll to position [124, 0]
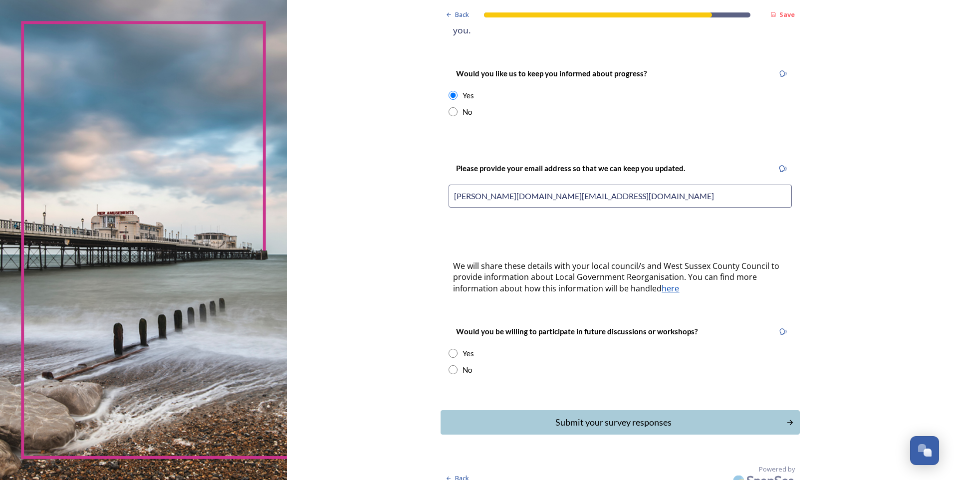
type input "[PERSON_NAME][DOMAIN_NAME][EMAIL_ADDRESS][DOMAIN_NAME]"
click at [449, 365] on input "radio" at bounding box center [452, 369] width 9 height 9
radio input "true"
click at [621, 417] on button "Submit your survey responses" at bounding box center [620, 422] width 363 height 24
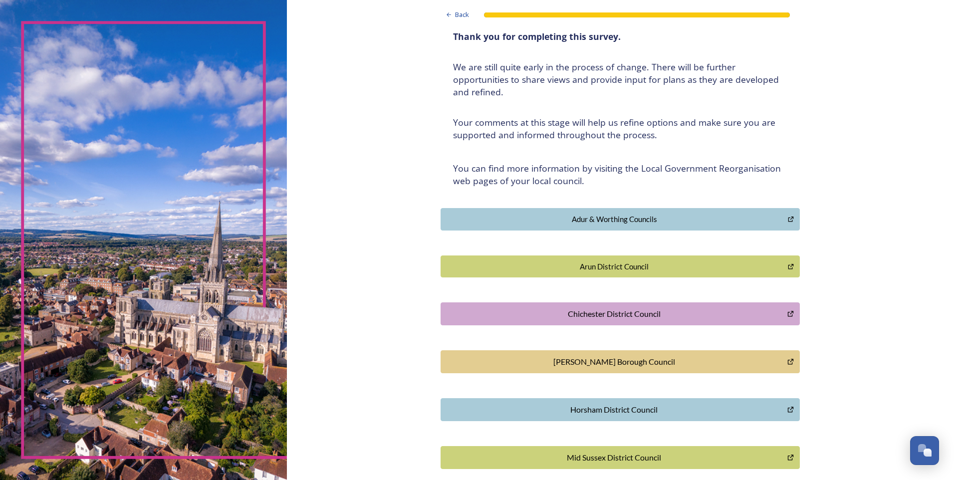
scroll to position [163, 0]
